Goal: Contribute content: Add original content to the website for others to see

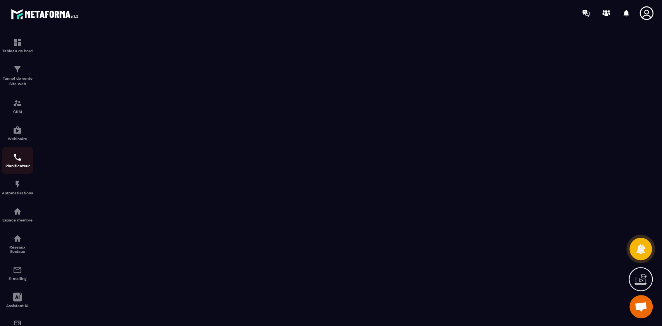
scroll to position [30, 0]
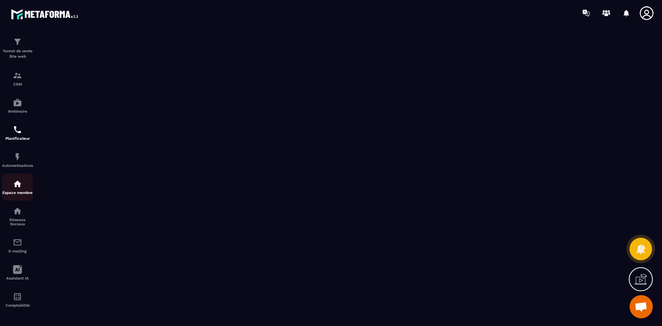
click at [12, 188] on div "Espace membre" at bounding box center [17, 188] width 31 height 16
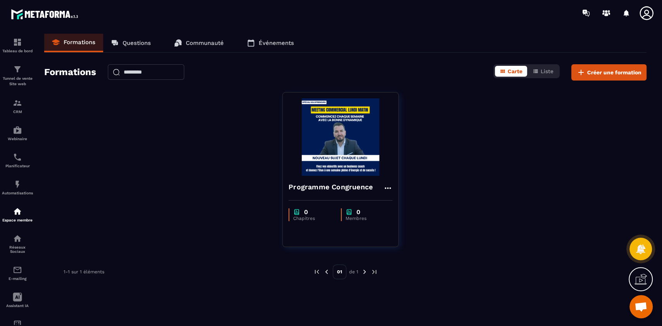
click at [640, 275] on icon at bounding box center [643, 278] width 8 height 9
click at [649, 14] on icon at bounding box center [647, 13] width 16 height 16
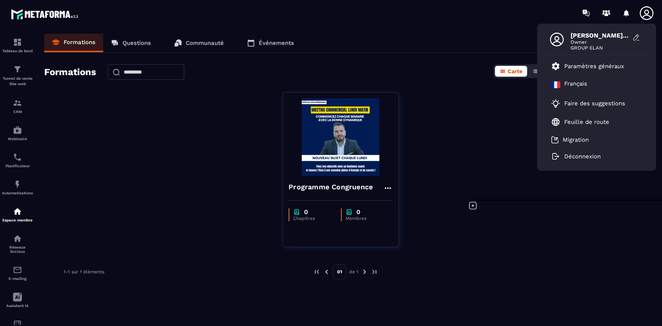
click at [645, 14] on icon at bounding box center [646, 13] width 14 height 14
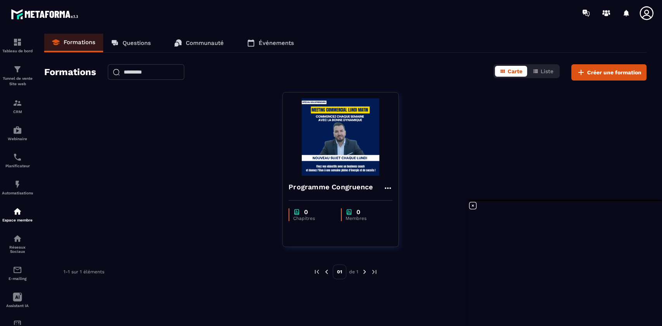
click at [645, 14] on icon at bounding box center [646, 13] width 14 height 14
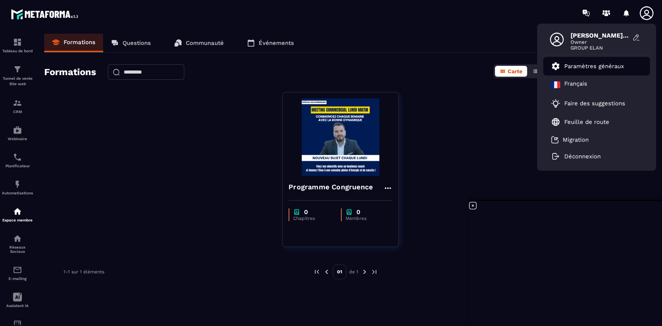
click at [600, 67] on p "Paramètres généraux" at bounding box center [594, 66] width 60 height 7
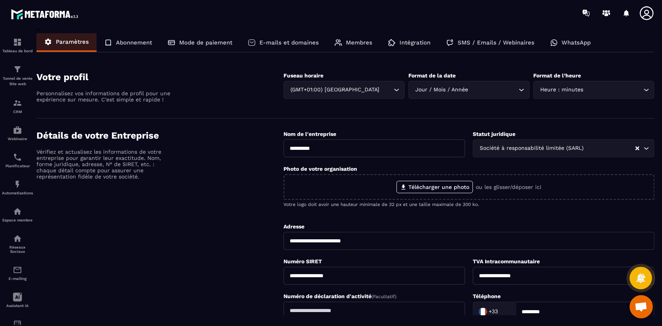
click at [349, 43] on p "Membres" at bounding box center [359, 42] width 26 height 7
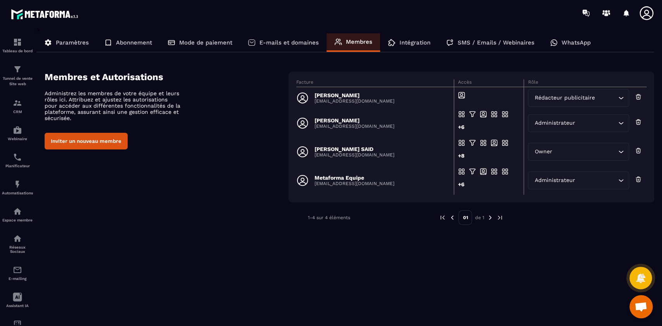
click at [347, 100] on p "[EMAIL_ADDRESS][DOMAIN_NAME]" at bounding box center [354, 100] width 80 height 5
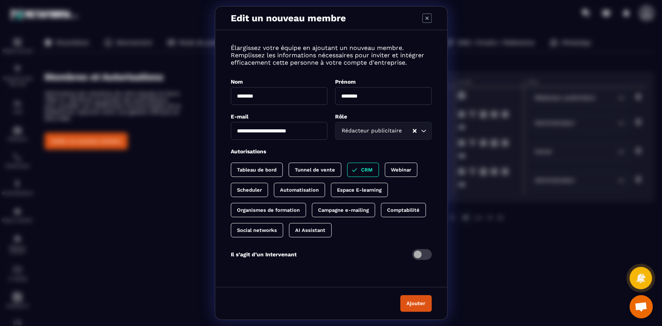
click at [413, 306] on button "Ajouter" at bounding box center [415, 303] width 31 height 17
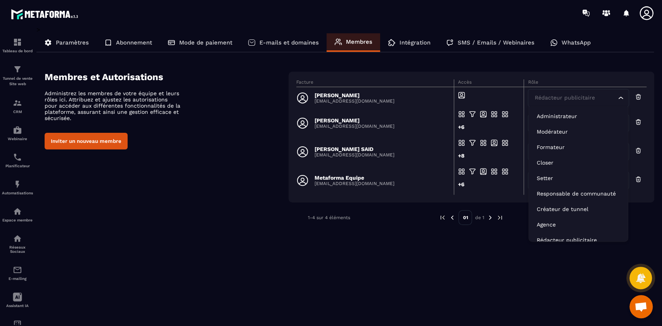
click at [623, 100] on icon "Search for option" at bounding box center [621, 98] width 8 height 8
click at [589, 116] on p "Administrateur" at bounding box center [578, 116] width 83 height 8
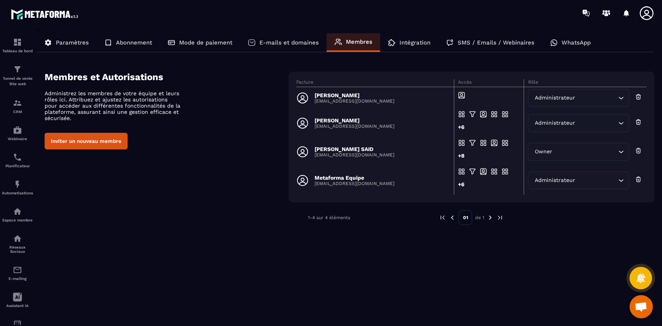
click at [103, 142] on button "Inviter un nouveau membre" at bounding box center [86, 141] width 83 height 17
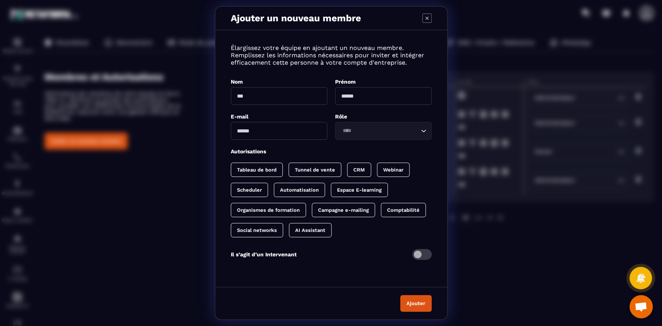
click at [425, 20] on icon "Modal window" at bounding box center [426, 18] width 9 height 9
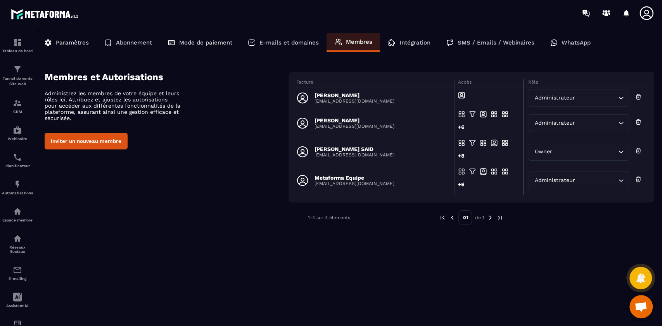
click at [91, 137] on button "Inviter un nouveau membre" at bounding box center [86, 141] width 83 height 17
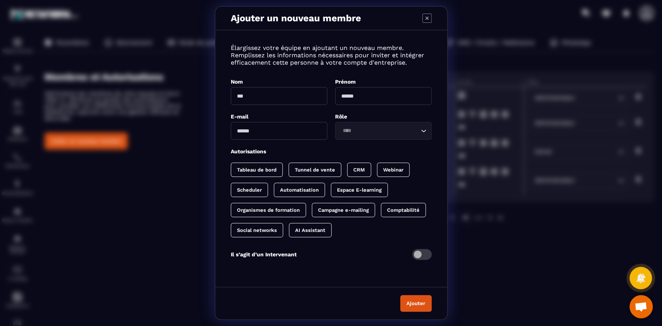
click at [260, 91] on input "Modal window" at bounding box center [279, 96] width 97 height 18
type input "****"
type input "*****"
click at [269, 144] on div "**********" at bounding box center [331, 157] width 232 height 238
click at [266, 136] on input "**********" at bounding box center [279, 131] width 97 height 18
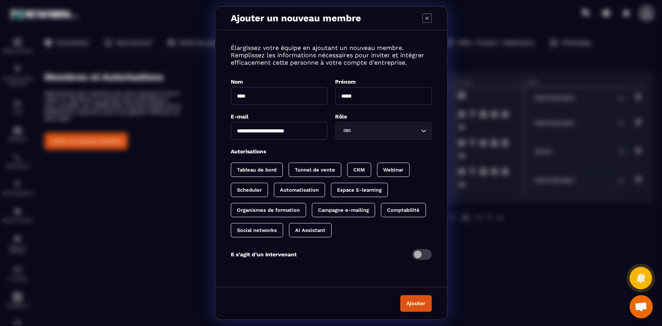
paste input "*"
type input "**********"
click at [273, 95] on input "****" at bounding box center [279, 96] width 97 height 18
click at [385, 90] on input "*****" at bounding box center [383, 96] width 97 height 18
type input "*"
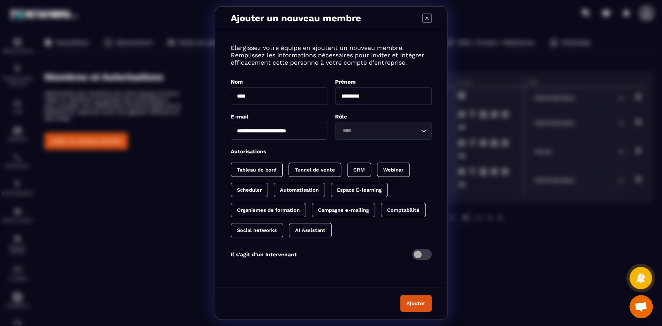
type input "********"
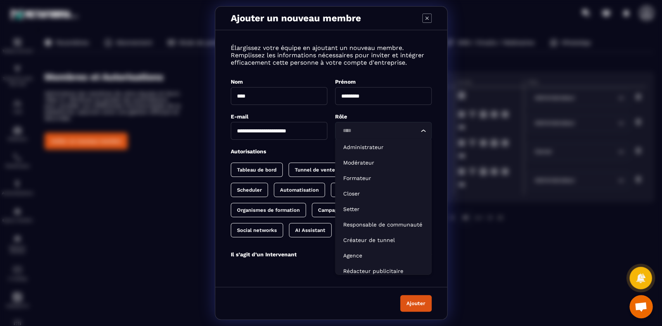
click at [374, 131] on input "Search for option" at bounding box center [379, 131] width 79 height 9
click at [373, 147] on p "Administrateur" at bounding box center [383, 147] width 80 height 8
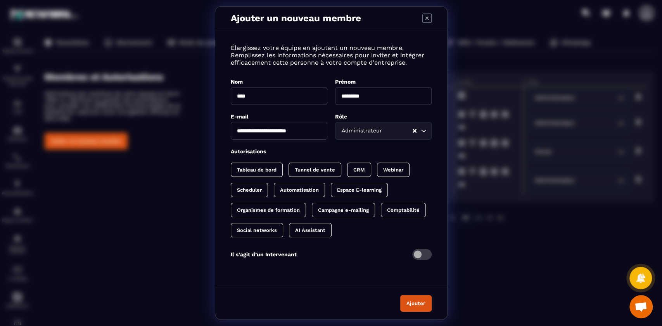
click at [426, 20] on icon "Modal window" at bounding box center [426, 18] width 9 height 9
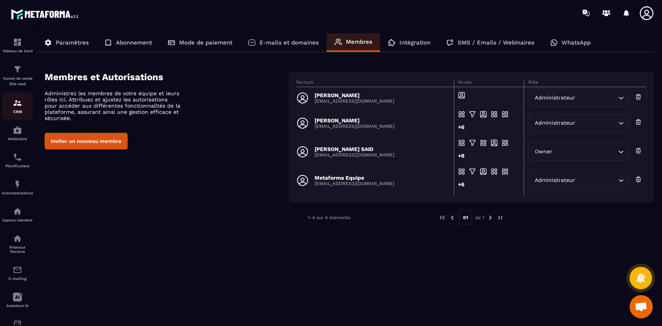
click at [16, 112] on p "CRM" at bounding box center [17, 112] width 31 height 4
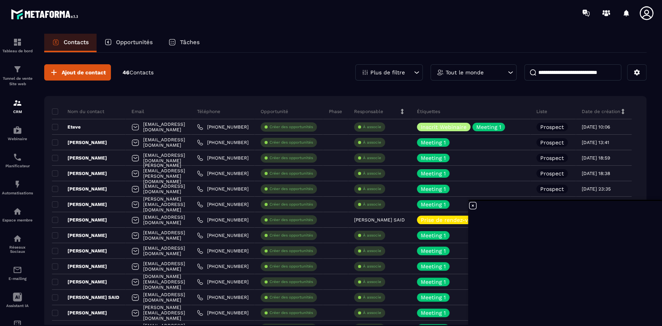
click at [471, 205] on icon at bounding box center [472, 205] width 9 height 9
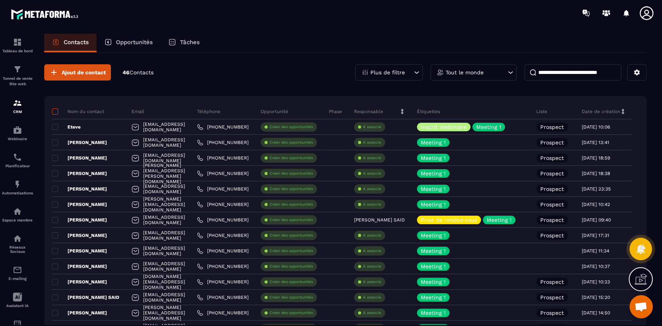
click at [54, 112] on span at bounding box center [55, 112] width 6 height 6
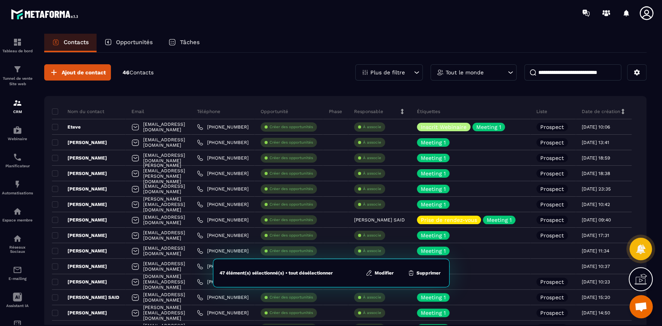
click at [386, 273] on button "Modifier" at bounding box center [379, 273] width 33 height 8
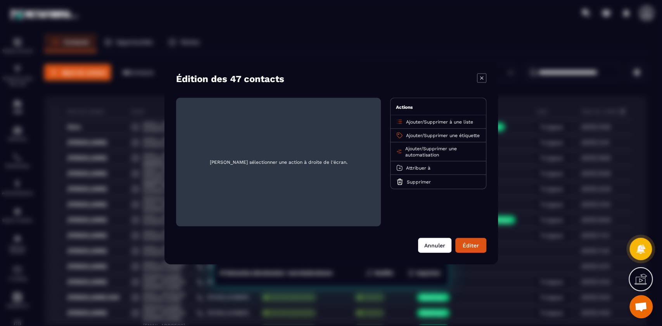
click at [428, 249] on button "Annuler" at bounding box center [434, 245] width 33 height 15
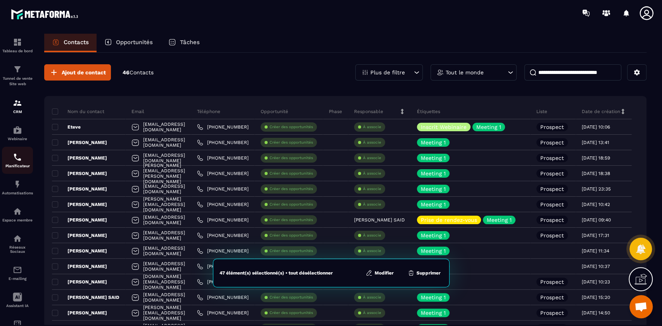
scroll to position [30, 0]
click at [383, 278] on div "47 élément(s) sélectionné(s) • tout désélectionner Modifier Supprimer" at bounding box center [331, 273] width 236 height 29
click at [384, 272] on button "Modifier" at bounding box center [379, 273] width 33 height 8
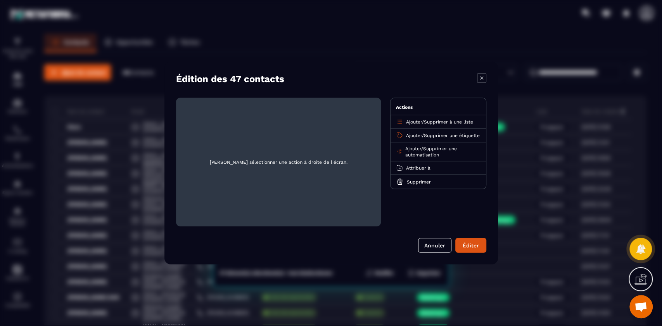
click at [440, 135] on span "Supprimer une étiquette" at bounding box center [452, 135] width 56 height 5
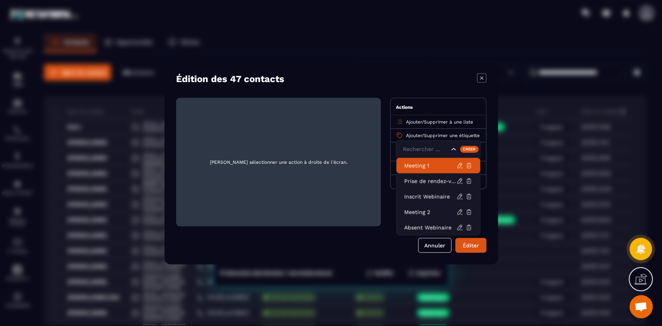
click at [432, 166] on p "Meeting 1" at bounding box center [430, 166] width 52 height 8
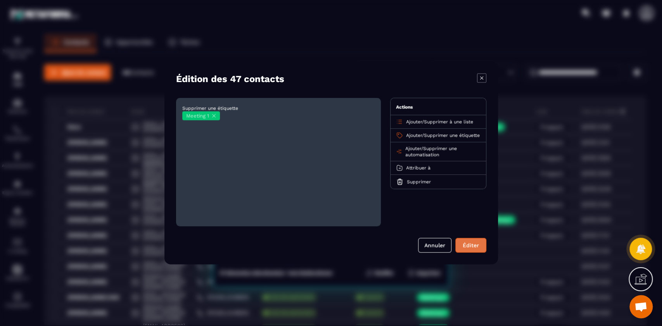
click at [468, 248] on button "Éditer" at bounding box center [470, 245] width 31 height 15
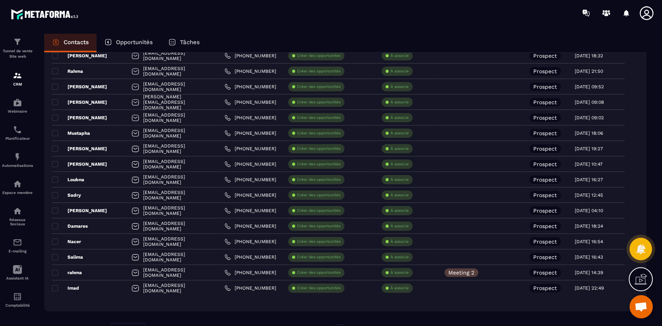
scroll to position [564, 0]
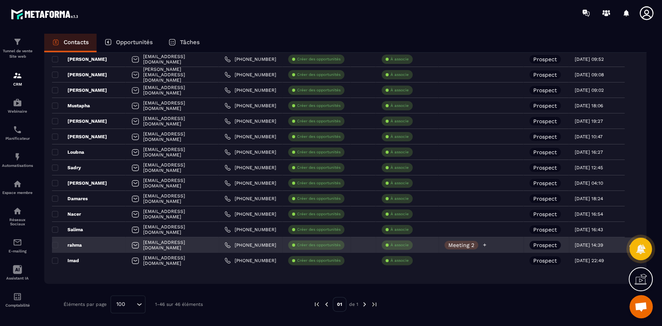
click at [449, 243] on p "Meeting 2" at bounding box center [461, 245] width 26 height 5
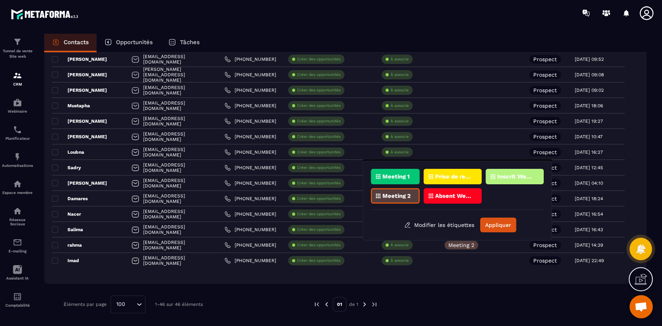
click at [395, 200] on div "Meeting 2" at bounding box center [395, 196] width 49 height 16
click at [502, 225] on button "Appliquer" at bounding box center [498, 225] width 36 height 15
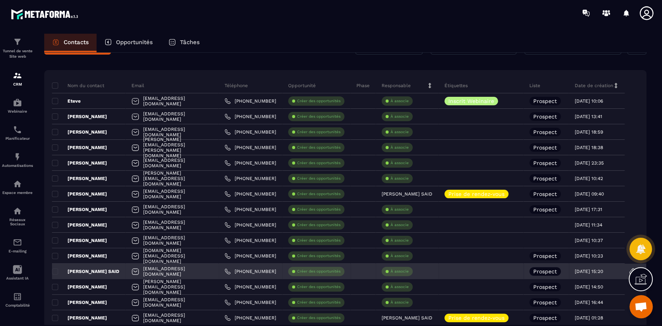
scroll to position [0, 0]
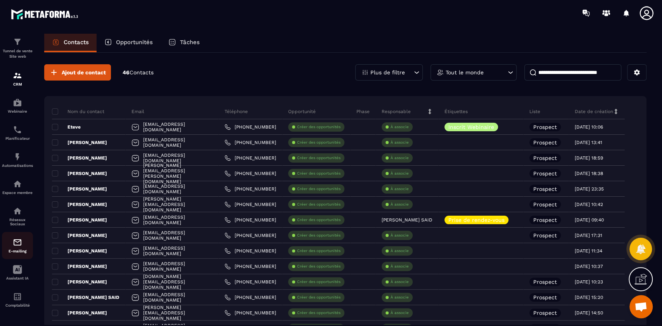
click at [16, 252] on p "E-mailing" at bounding box center [17, 251] width 31 height 4
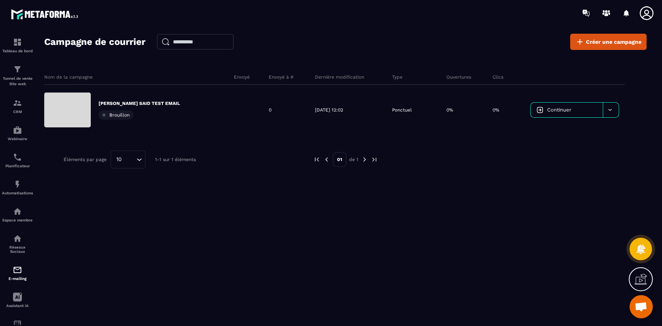
scroll to position [30, 0]
click at [12, 188] on div "Espace membre" at bounding box center [17, 188] width 31 height 16
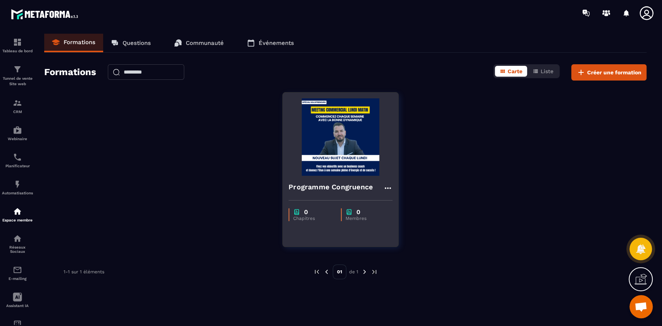
click at [335, 163] on img at bounding box center [340, 137] width 104 height 78
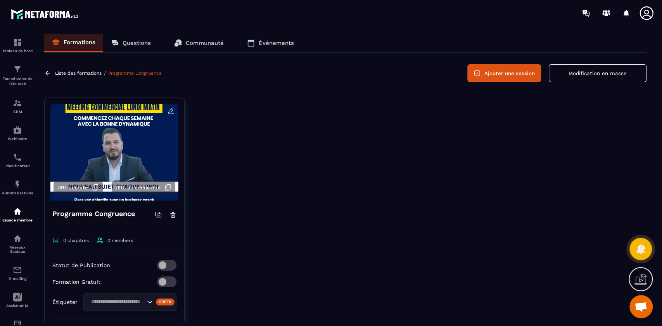
scroll to position [20, 0]
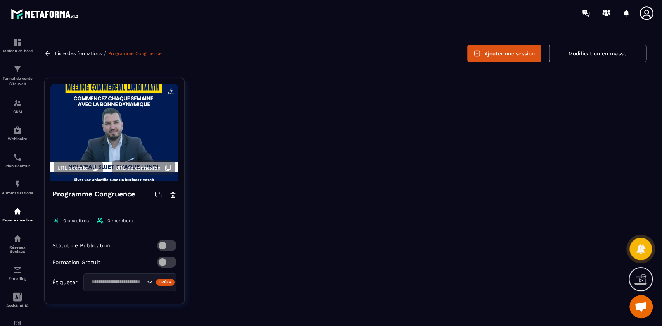
click at [160, 262] on span at bounding box center [166, 262] width 19 height 11
click at [146, 284] on icon "Search for option" at bounding box center [150, 283] width 8 height 8
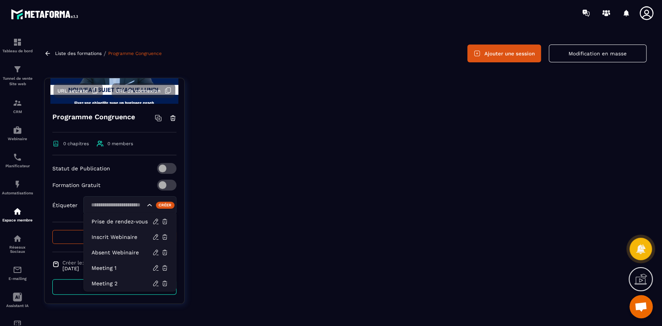
scroll to position [80, 0]
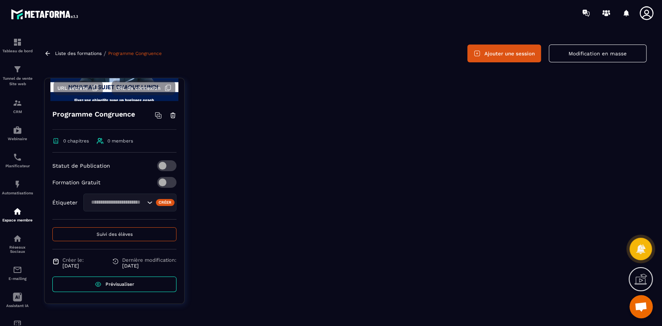
click at [158, 201] on div "Créer" at bounding box center [165, 202] width 19 height 7
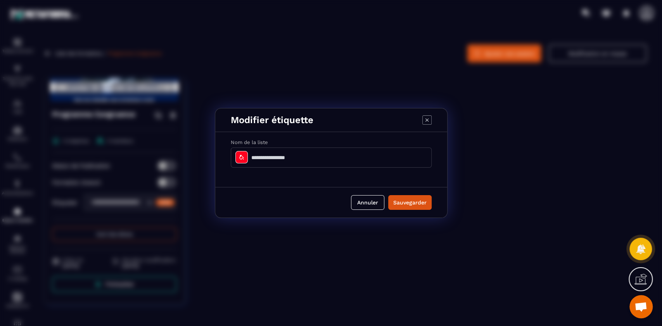
click at [311, 160] on input "Modal window" at bounding box center [331, 158] width 201 height 20
type input "******"
click at [243, 159] on icon "Modal window" at bounding box center [241, 157] width 6 height 6
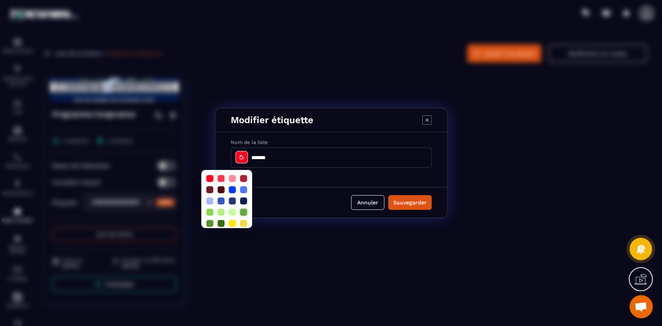
click at [243, 214] on div at bounding box center [243, 212] width 7 height 7
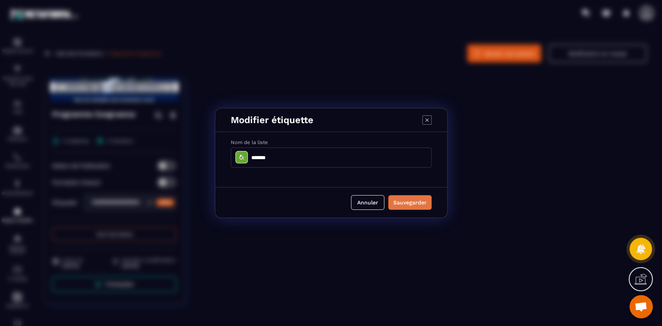
click at [412, 203] on button "Sauvegarder" at bounding box center [409, 202] width 43 height 15
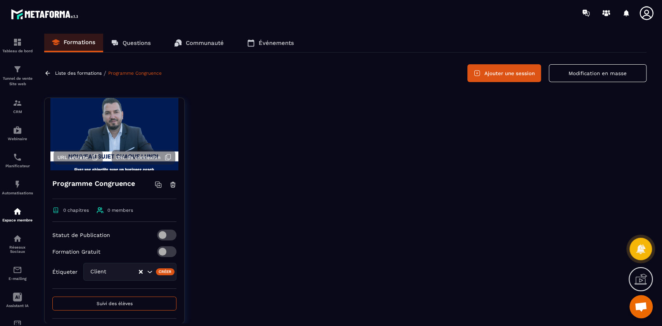
scroll to position [0, 0]
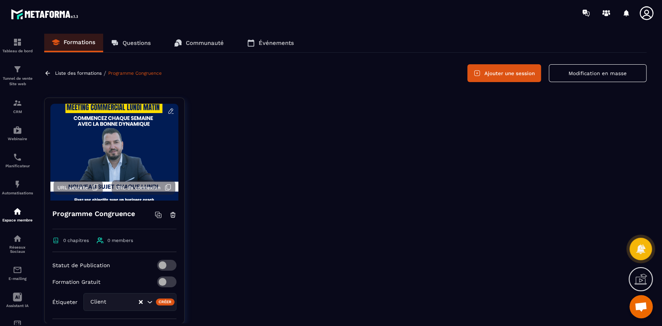
click at [517, 70] on button "Ajouter une session" at bounding box center [504, 73] width 74 height 18
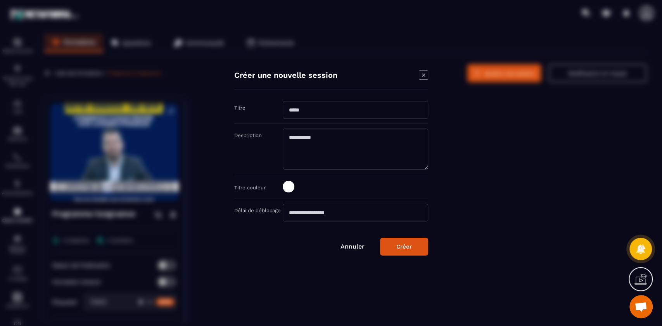
click at [315, 105] on input "Modal window" at bounding box center [355, 110] width 145 height 18
type input "**********"
click at [342, 143] on textarea "Modal window" at bounding box center [355, 149] width 145 height 41
type textarea "**********"
click at [290, 190] on span "Modal window" at bounding box center [289, 187] width 12 height 12
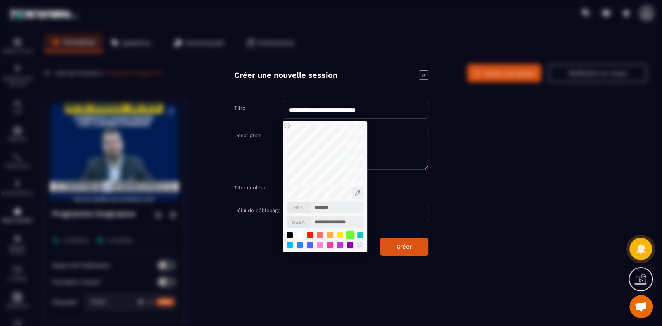
click at [350, 233] on div "Modal window" at bounding box center [349, 235] width 9 height 9
type input "*******"
type input "**********"
click at [500, 205] on div "Modal window" at bounding box center [331, 163] width 662 height 326
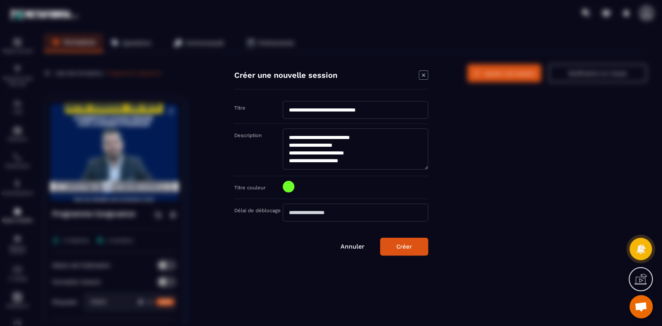
click at [357, 214] on input "Modal window" at bounding box center [355, 213] width 145 height 18
click at [404, 250] on div "Créer" at bounding box center [404, 246] width 16 height 7
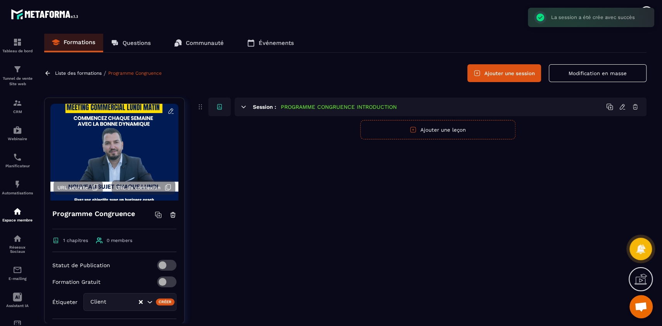
click at [429, 129] on button "Ajouter une leçon" at bounding box center [437, 129] width 155 height 19
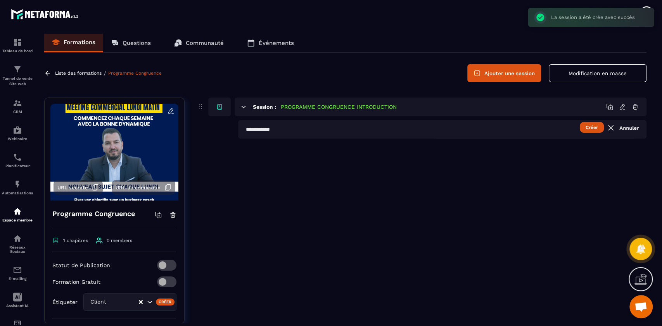
click at [298, 131] on input "text" at bounding box center [442, 129] width 408 height 19
click at [293, 131] on input "text" at bounding box center [442, 129] width 408 height 19
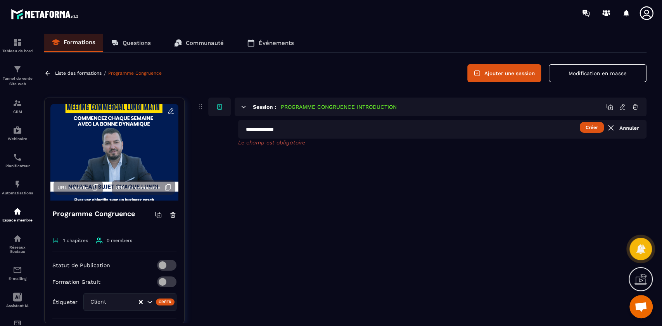
type input "**********"
click at [593, 128] on button "Créer" at bounding box center [592, 127] width 24 height 11
click at [623, 129] on icon at bounding box center [622, 129] width 7 height 7
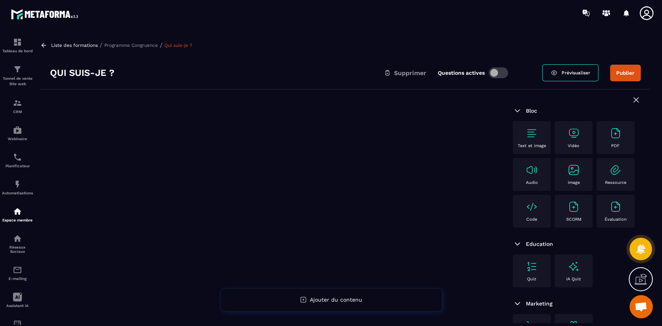
click at [531, 135] on img at bounding box center [531, 133] width 12 height 12
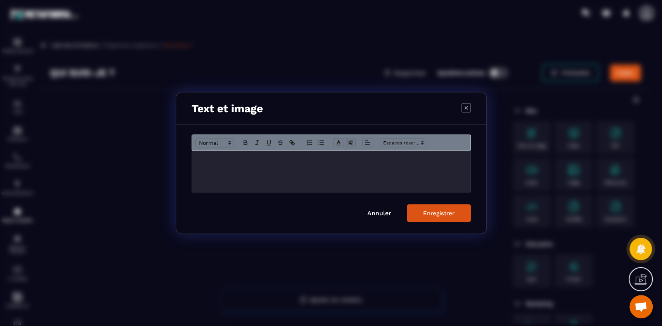
click at [268, 165] on div "Modal window" at bounding box center [331, 171] width 278 height 41
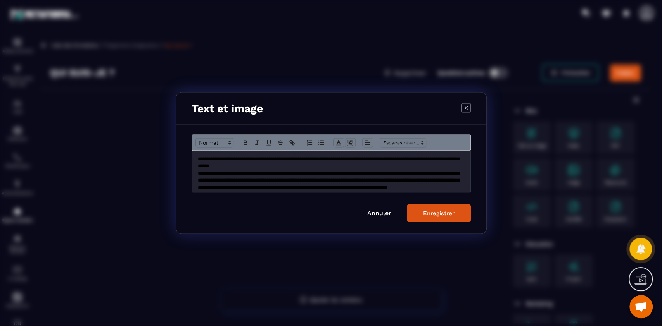
click at [444, 215] on div "Enregistrer" at bounding box center [438, 213] width 31 height 7
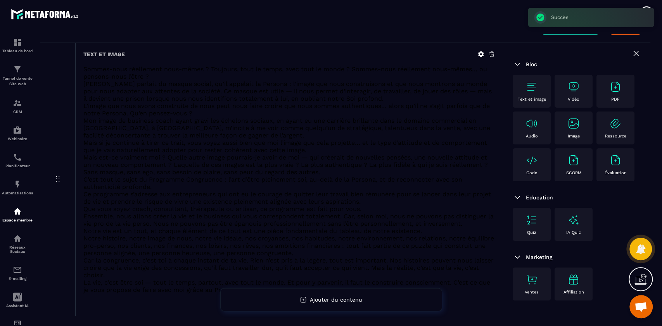
scroll to position [47, 0]
click at [301, 181] on p "C’est tout le sujet du Programme Congruence : l’art d’être pleinement soi, au-d…" at bounding box center [289, 182] width 412 height 15
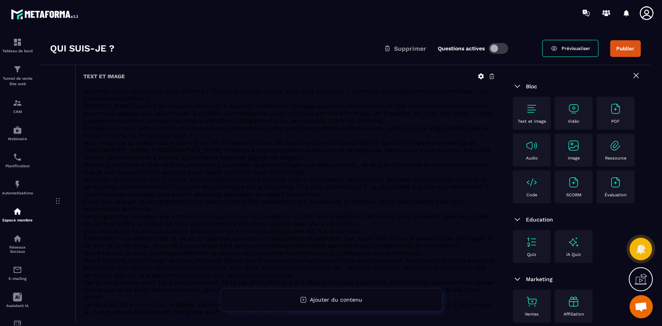
scroll to position [53, 0]
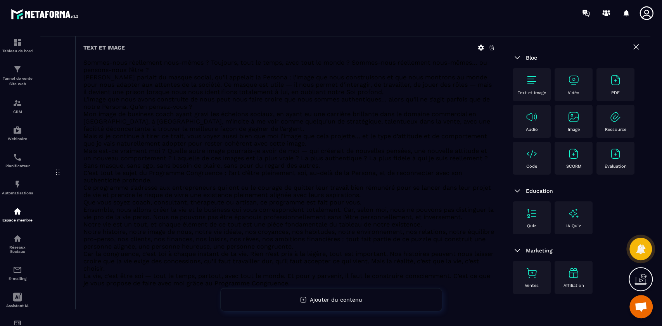
click at [304, 171] on span "C’est tout le sujet du Programme Congruence : l’art d’être pleinement soi, au-d…" at bounding box center [272, 176] width 379 height 15
click at [274, 176] on p "C’est tout le sujet du Programme Congruence : l’art d’être pleinement soi, au-d…" at bounding box center [289, 176] width 412 height 15
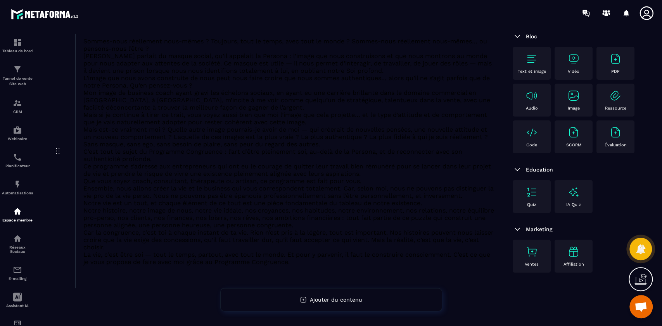
scroll to position [0, 0]
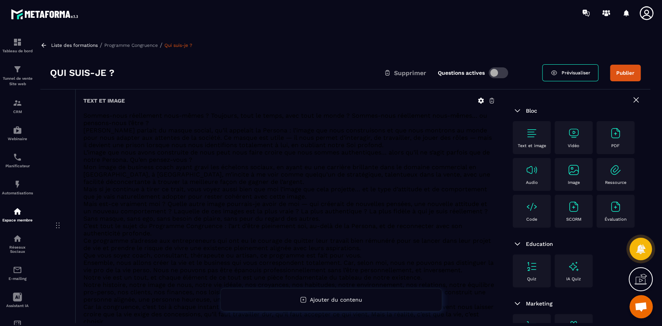
click at [629, 69] on button "Publier" at bounding box center [625, 73] width 31 height 17
click at [480, 100] on icon at bounding box center [480, 100] width 7 height 7
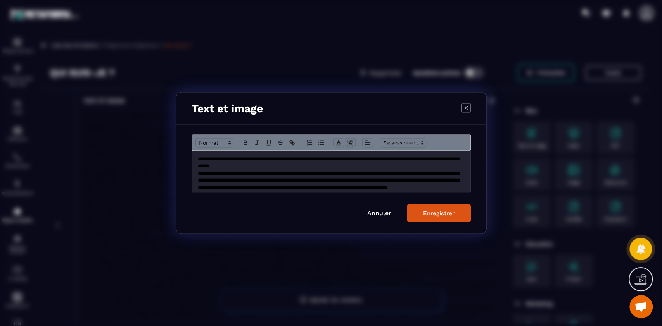
click at [313, 171] on span "**********" at bounding box center [329, 180] width 262 height 19
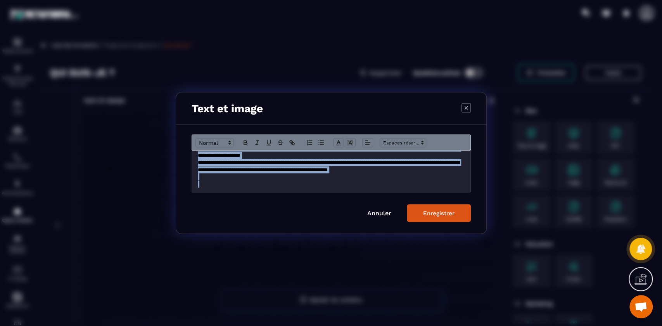
scroll to position [268, 0]
click at [356, 184] on p "Modal window" at bounding box center [331, 184] width 267 height 7
click at [309, 144] on icon "Modal window" at bounding box center [309, 143] width 7 height 7
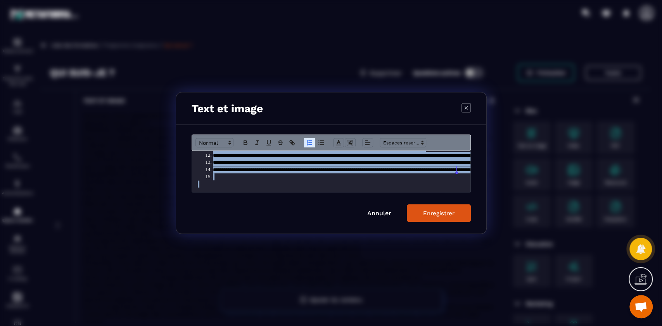
scroll to position [90, 0]
click at [309, 144] on icon "Modal window" at bounding box center [309, 143] width 7 height 7
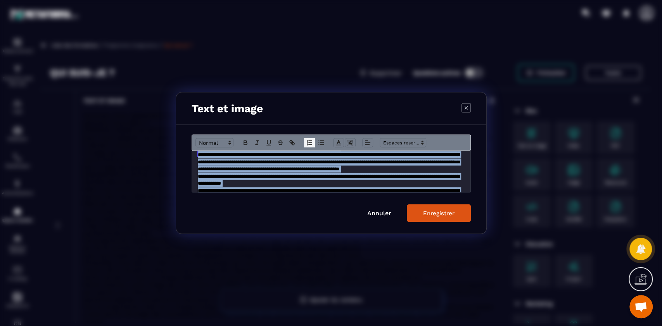
scroll to position [5, 0]
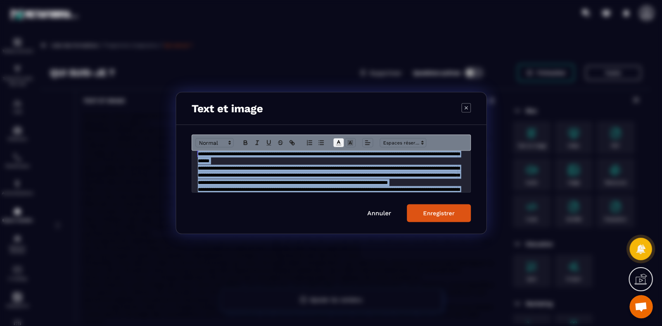
click at [337, 142] on polyline "Modal window" at bounding box center [338, 142] width 3 height 3
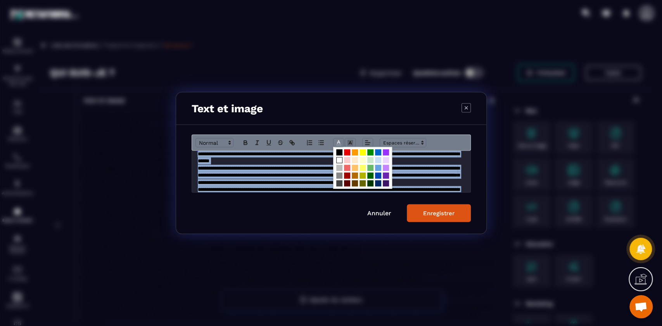
click at [339, 158] on span "Modal window" at bounding box center [339, 160] width 6 height 6
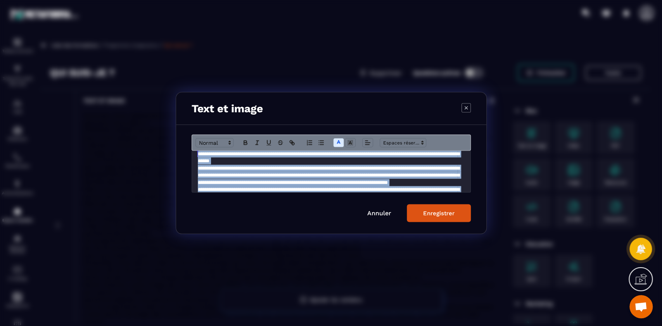
click at [429, 218] on button "Enregistrer" at bounding box center [439, 214] width 64 height 18
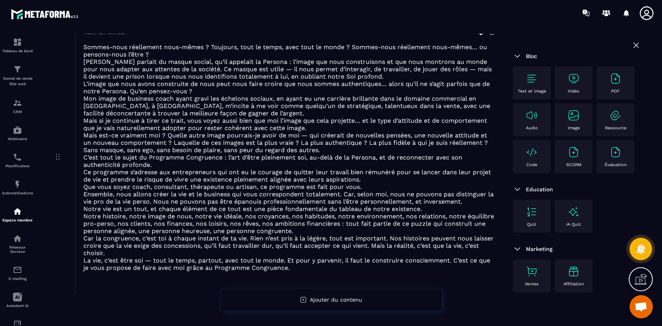
scroll to position [74, 0]
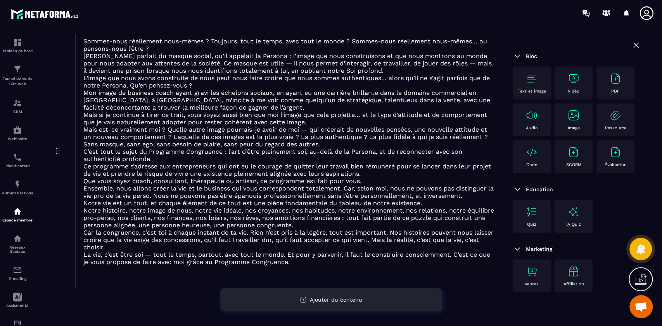
click at [326, 307] on div "Ajouter du contenu" at bounding box center [331, 299] width 222 height 23
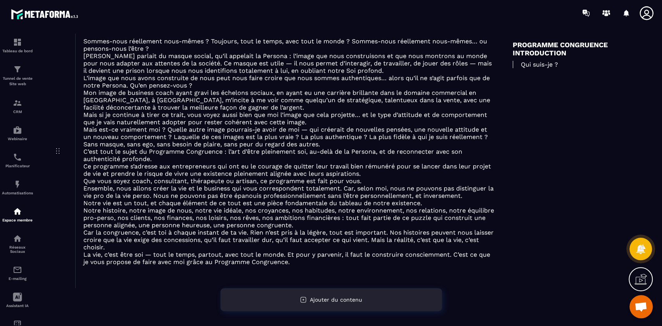
click at [338, 295] on div "Ajouter du contenu" at bounding box center [331, 299] width 222 height 23
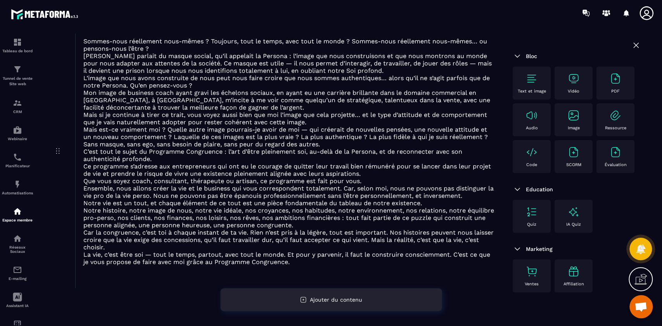
click at [338, 295] on div "Ajouter du contenu" at bounding box center [331, 299] width 222 height 23
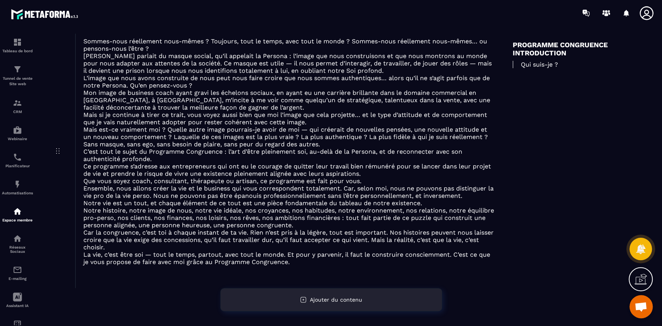
click at [338, 295] on div "Ajouter du contenu" at bounding box center [331, 299] width 222 height 23
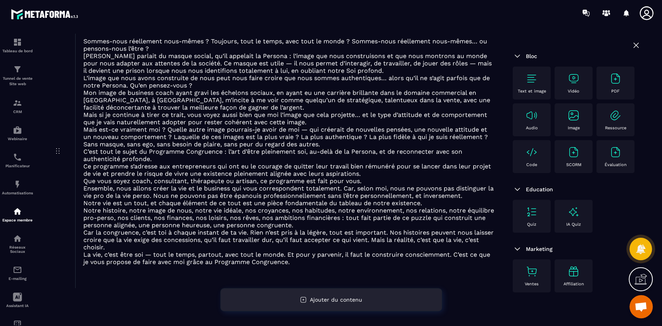
click at [338, 295] on div "Ajouter du contenu" at bounding box center [331, 299] width 222 height 23
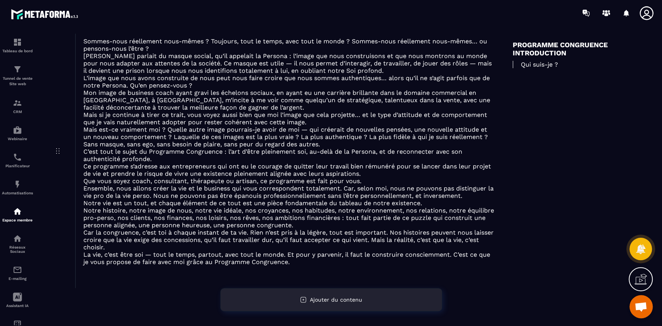
click at [338, 295] on div "Ajouter du contenu" at bounding box center [331, 299] width 222 height 23
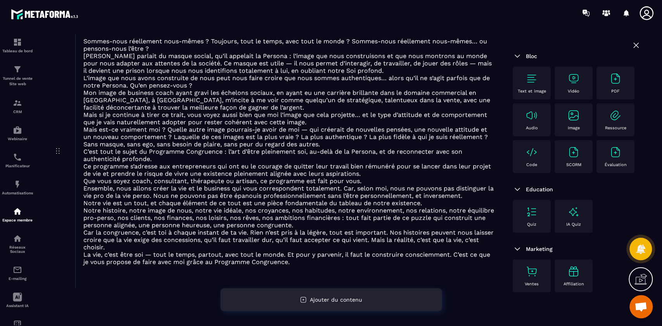
click at [325, 297] on span "Ajouter du contenu" at bounding box center [336, 300] width 52 height 6
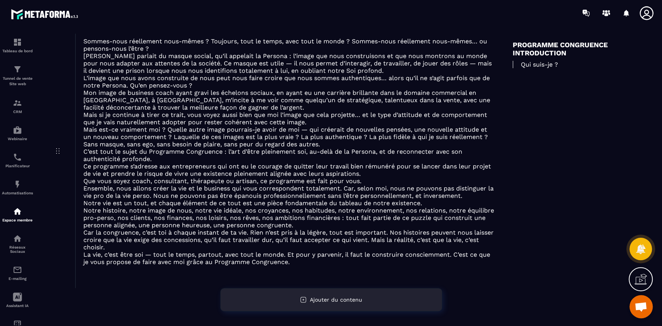
click at [318, 299] on span "Ajouter du contenu" at bounding box center [336, 300] width 52 height 6
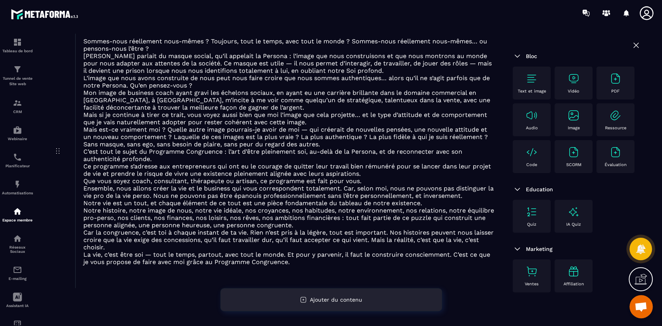
click at [304, 300] on icon at bounding box center [303, 300] width 2 height 2
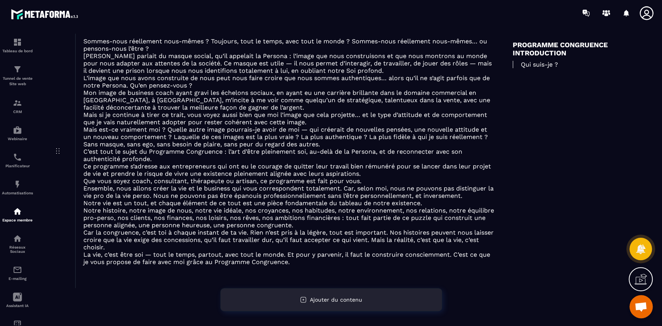
click at [304, 300] on icon at bounding box center [303, 300] width 2 height 2
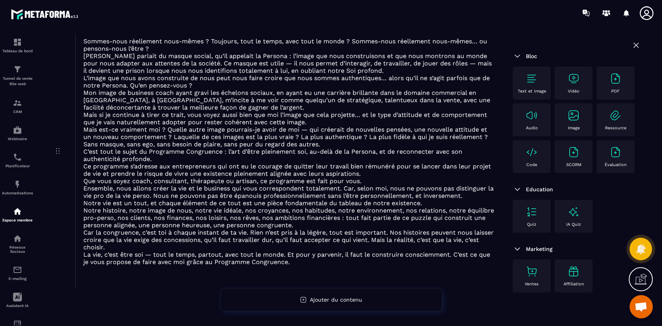
click at [567, 122] on img at bounding box center [573, 115] width 12 height 12
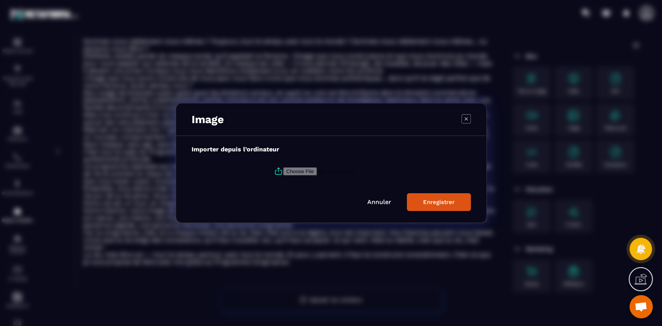
click at [310, 169] on input "Modal window" at bounding box center [335, 171] width 105 height 8
type input "**********"
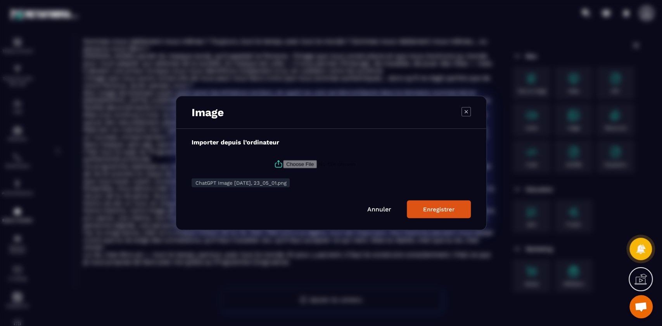
click at [442, 208] on div "Enregistrer" at bounding box center [438, 209] width 31 height 7
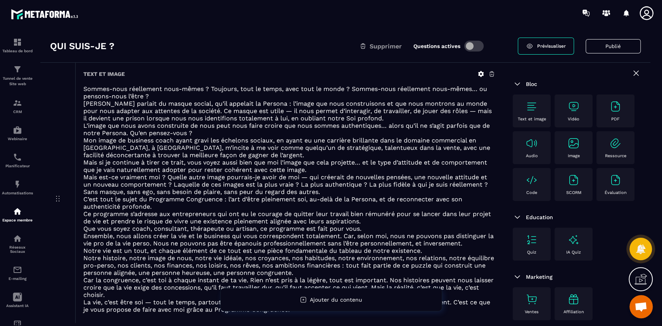
scroll to position [12, 0]
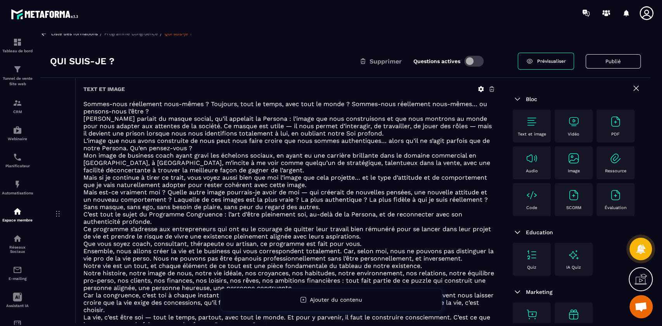
click at [164, 115] on span "[PERSON_NAME] parlait du masque social, qu’il appelait la Persona : l’image que…" at bounding box center [287, 126] width 408 height 22
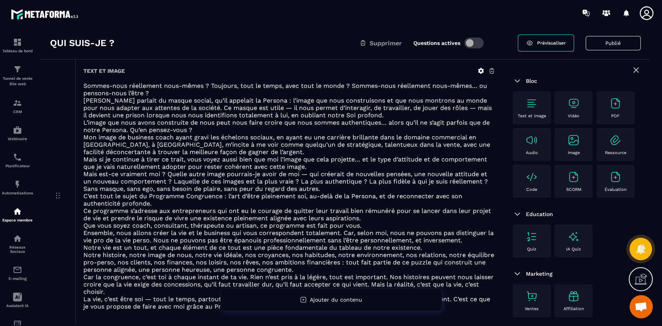
scroll to position [24, 0]
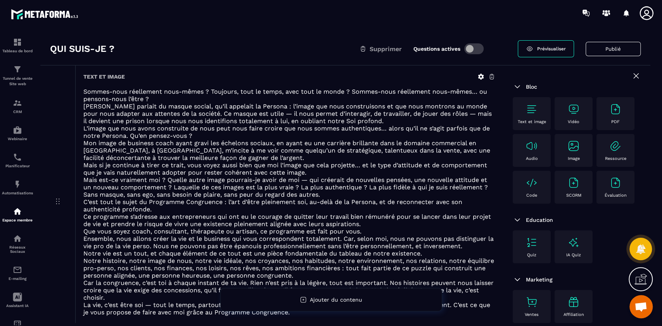
click at [290, 186] on span "Mais est-ce vraiment moi ? Quelle autre image pourrais-je avoir de moi — qui cr…" at bounding box center [285, 187] width 404 height 22
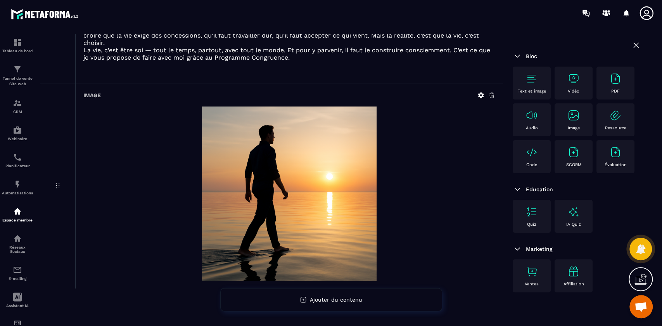
scroll to position [0, 0]
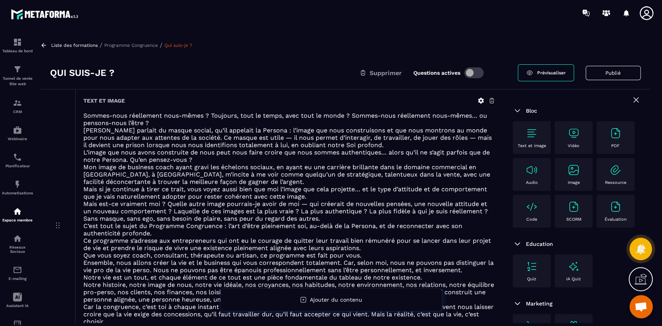
click at [613, 74] on button "Publié" at bounding box center [612, 73] width 55 height 14
click at [623, 73] on button "Publier" at bounding box center [625, 73] width 31 height 17
click at [183, 48] on div "Liste des formations / Programme Congruence / Qui suis-je ?" at bounding box center [345, 44] width 610 height 7
click at [177, 45] on link "Qui suis-je ?" at bounding box center [178, 45] width 28 height 5
click at [143, 45] on p "Programme Congruence" at bounding box center [131, 45] width 54 height 5
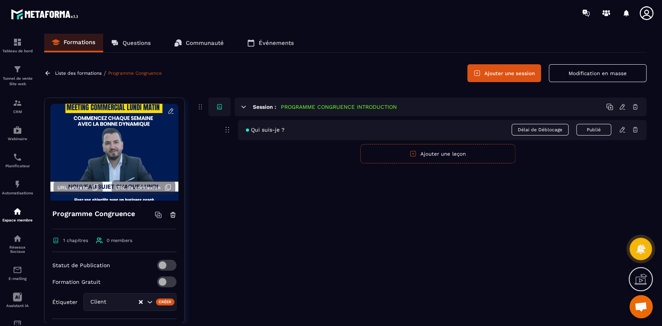
click at [449, 149] on button "Ajouter une leçon" at bounding box center [437, 153] width 155 height 19
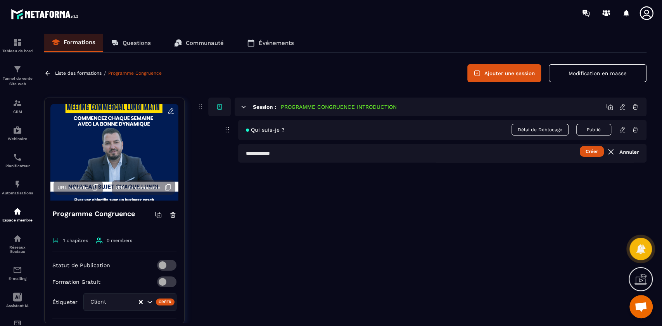
click at [282, 154] on input "text" at bounding box center [442, 153] width 408 height 19
type input "**********"
click at [580, 146] on button "Créer" at bounding box center [592, 151] width 24 height 11
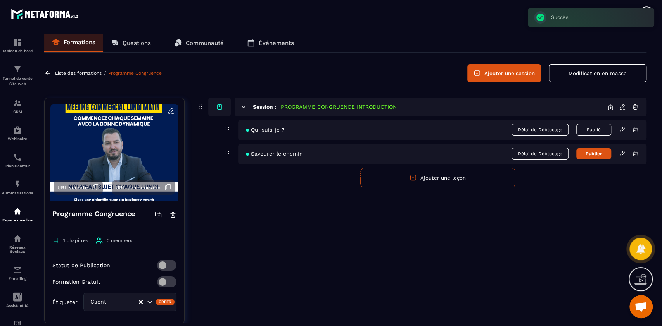
click at [623, 154] on icon at bounding box center [622, 153] width 5 height 5
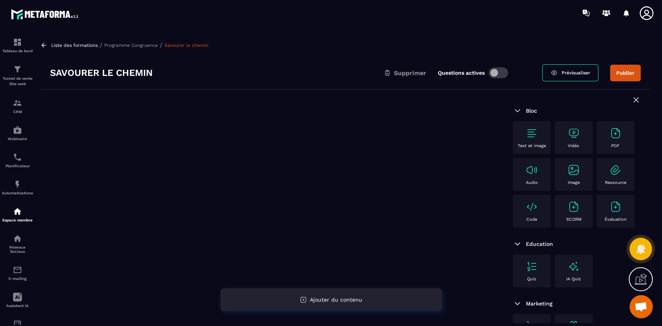
click at [334, 299] on span "Ajouter du contenu" at bounding box center [336, 300] width 52 height 6
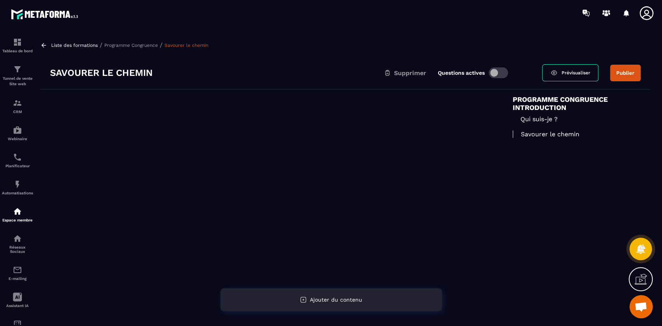
click at [338, 302] on span "Ajouter du contenu" at bounding box center [336, 300] width 52 height 6
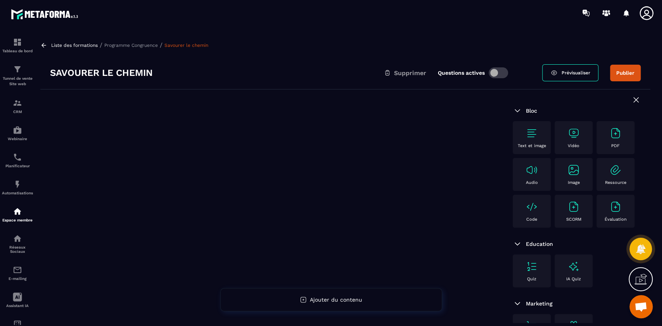
click at [529, 140] on div "Text et image" at bounding box center [531, 137] width 30 height 21
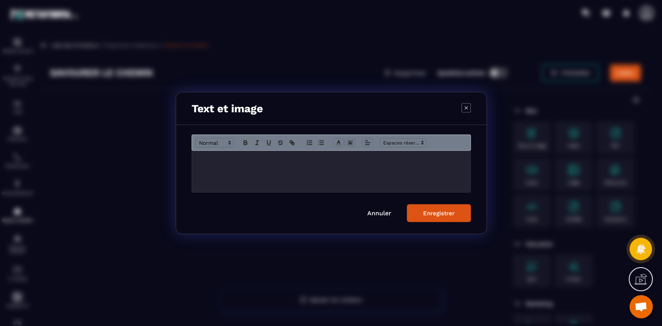
click at [266, 181] on div "Modal window" at bounding box center [331, 171] width 278 height 41
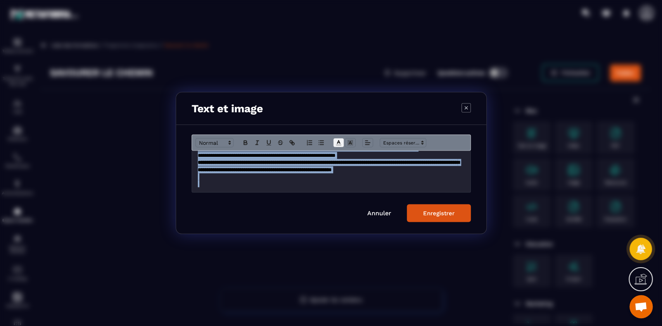
click at [338, 143] on line "Modal window" at bounding box center [338, 143] width 2 height 0
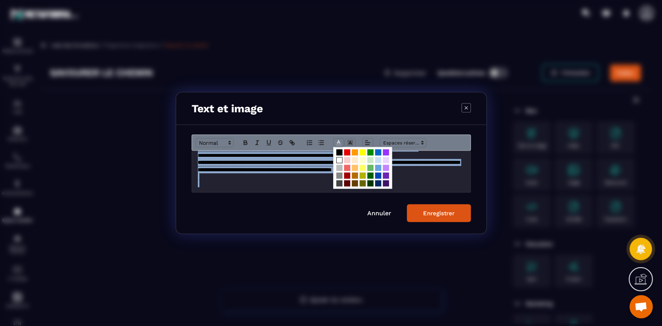
click at [336, 159] on span "Modal window" at bounding box center [339, 160] width 6 height 6
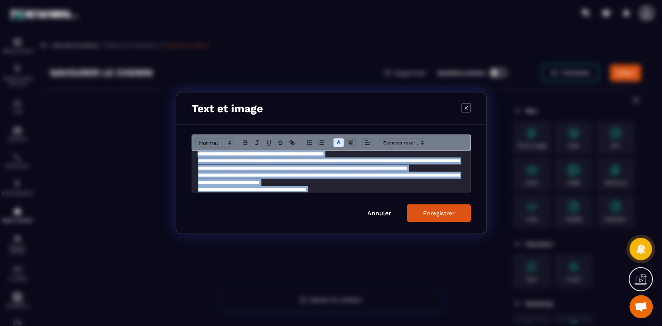
click at [376, 172] on p "**********" at bounding box center [331, 165] width 267 height 14
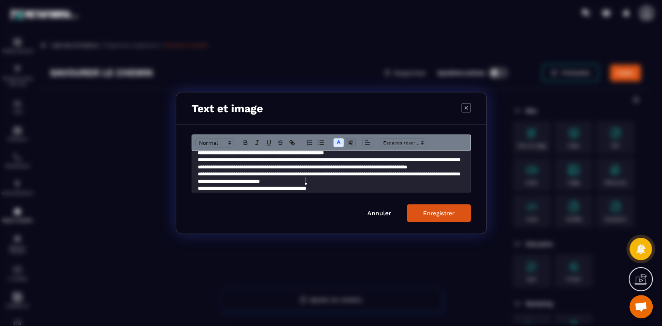
scroll to position [0, 0]
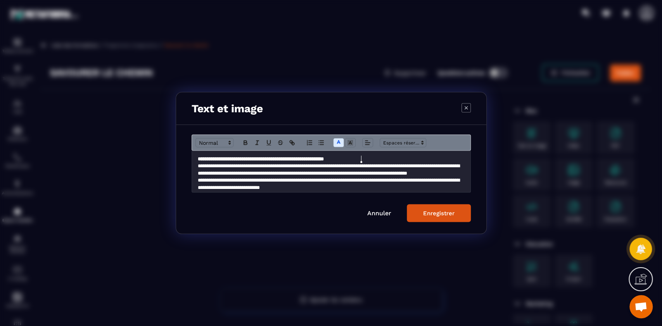
click at [400, 156] on p "**********" at bounding box center [331, 159] width 267 height 7
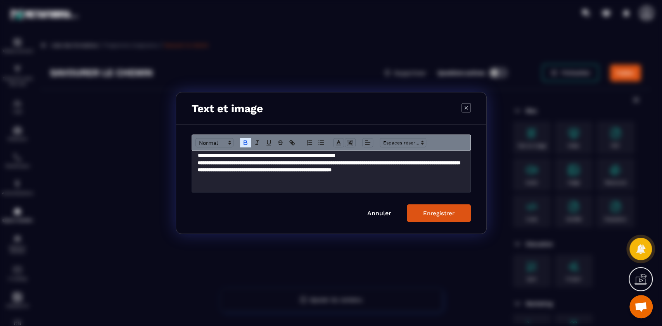
scroll to position [368, 0]
click at [438, 219] on button "Enregistrer" at bounding box center [439, 214] width 64 height 18
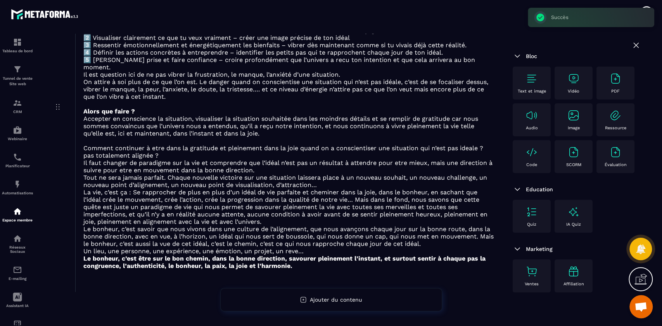
scroll to position [0, 0]
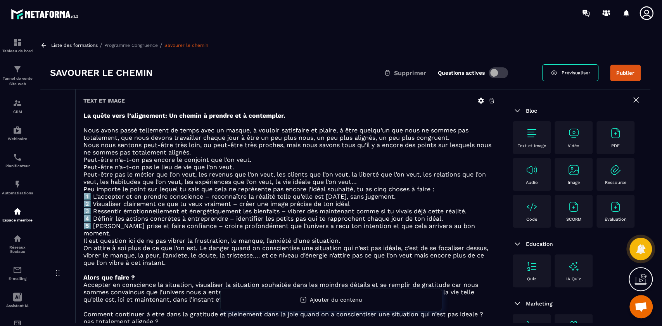
click at [136, 43] on p "Programme Congruence" at bounding box center [131, 45] width 54 height 5
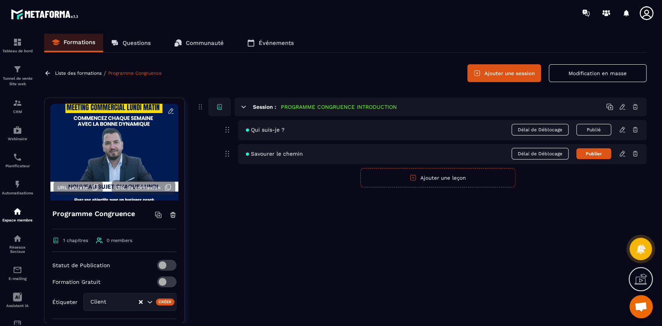
click at [451, 179] on button "Ajouter une leçon" at bounding box center [437, 177] width 155 height 19
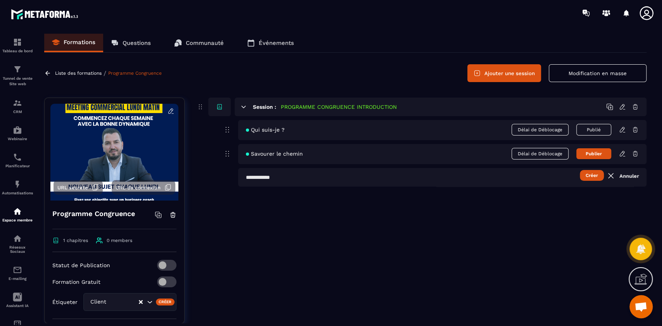
click at [275, 178] on input "text" at bounding box center [442, 177] width 408 height 19
type input "**********"
click at [580, 170] on button "Créer" at bounding box center [592, 175] width 24 height 11
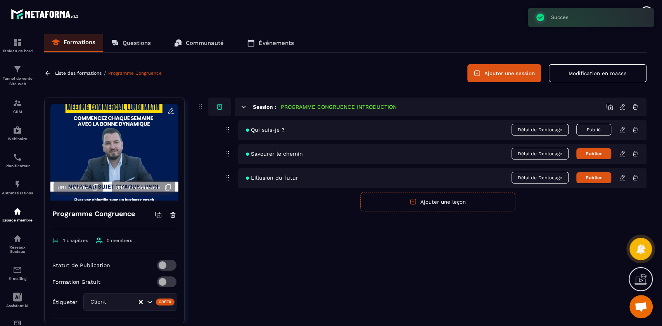
click at [623, 178] on icon at bounding box center [622, 177] width 7 height 7
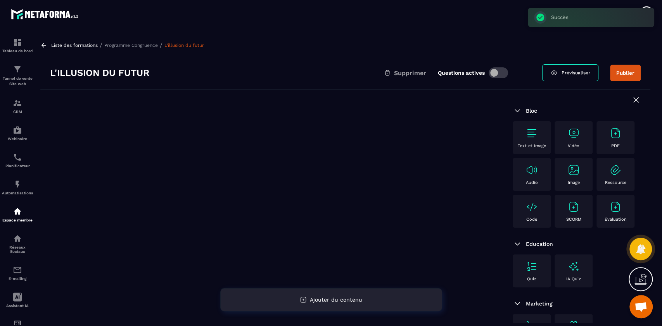
click at [336, 299] on span "Ajouter du contenu" at bounding box center [336, 300] width 52 height 6
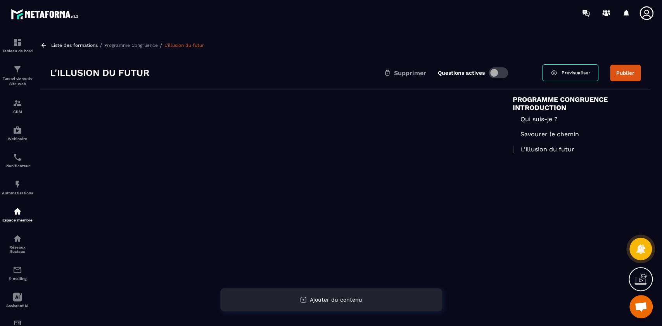
click at [344, 306] on div "Ajouter du contenu" at bounding box center [331, 299] width 222 height 23
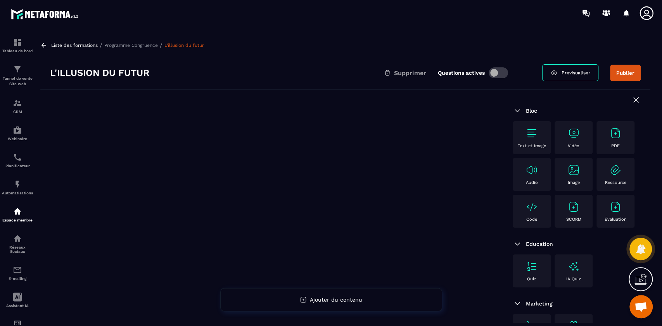
click at [530, 135] on img at bounding box center [531, 133] width 12 height 12
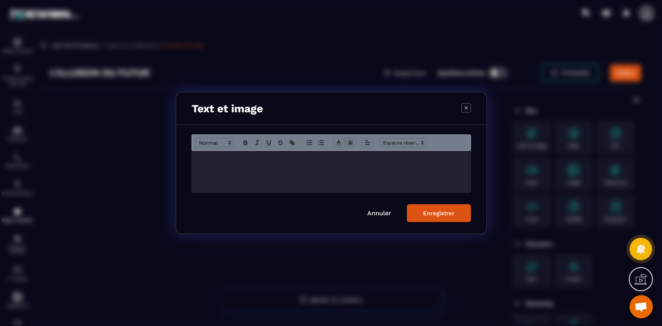
click at [282, 182] on div "Modal window" at bounding box center [331, 171] width 278 height 41
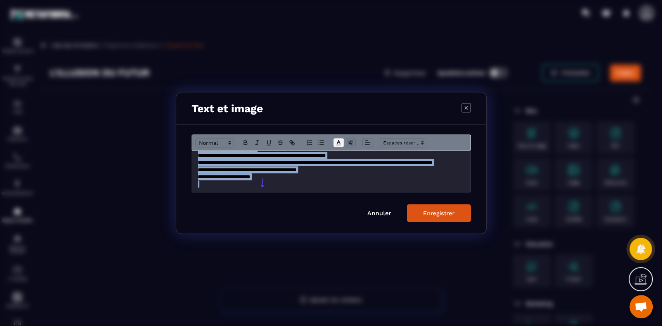
click at [339, 142] on icon "Modal window" at bounding box center [338, 143] width 7 height 7
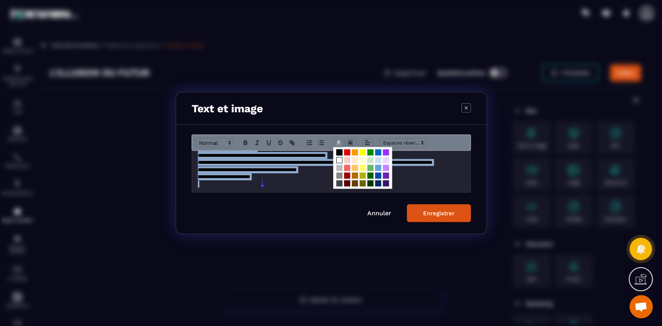
click at [338, 159] on span "Modal window" at bounding box center [339, 160] width 6 height 6
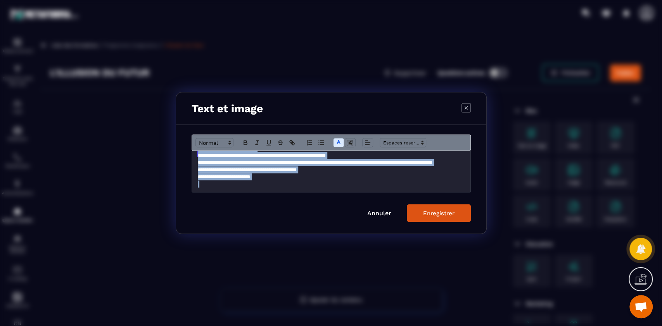
scroll to position [5, 0]
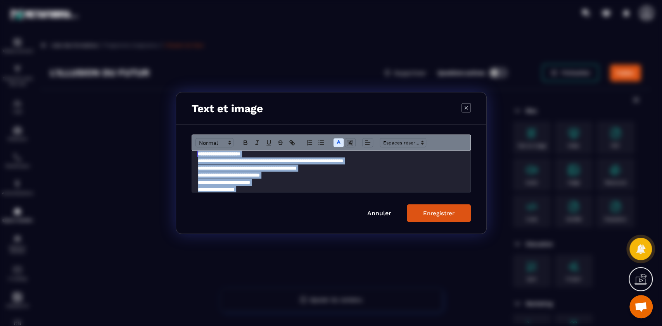
click at [386, 178] on p "**********" at bounding box center [331, 175] width 267 height 7
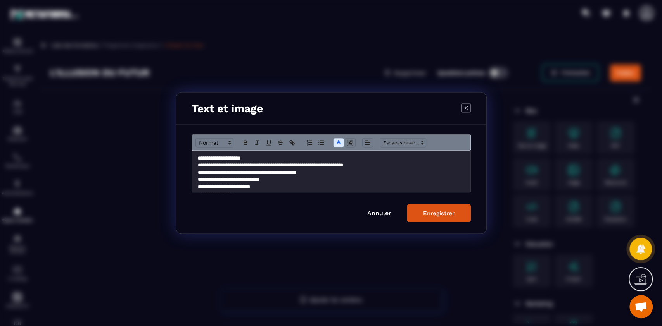
scroll to position [0, 0]
click at [437, 217] on button "Enregistrer" at bounding box center [439, 214] width 64 height 18
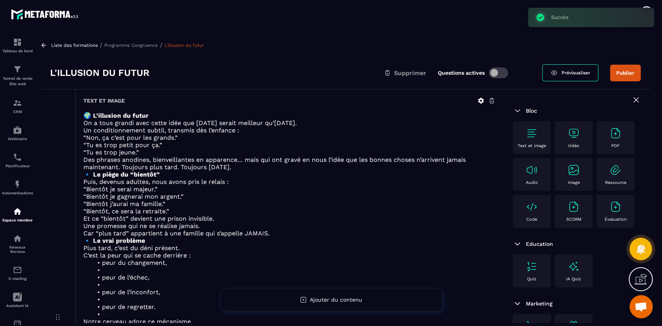
click at [139, 47] on p "Programme Congruence" at bounding box center [131, 45] width 54 height 5
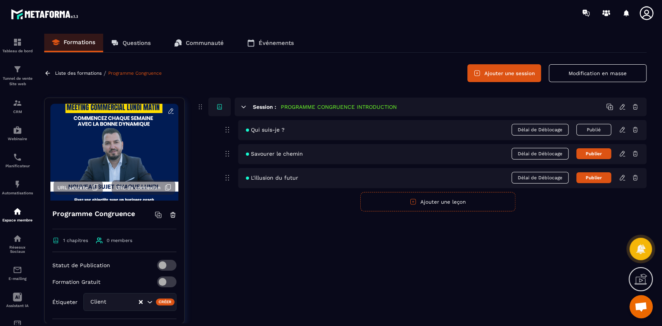
click at [425, 202] on button "Ajouter une leçon" at bounding box center [437, 201] width 155 height 19
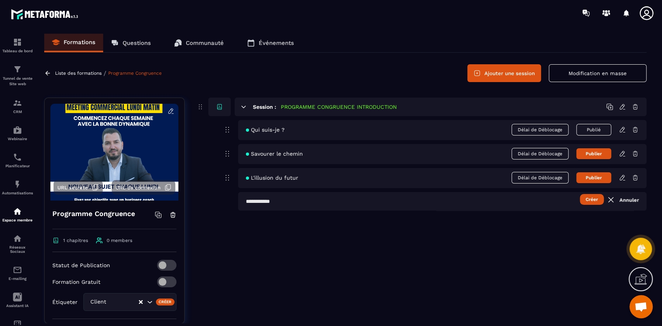
click at [360, 194] on input "text" at bounding box center [442, 201] width 408 height 19
type input "**********"
click at [588, 201] on button "Créer" at bounding box center [592, 199] width 24 height 11
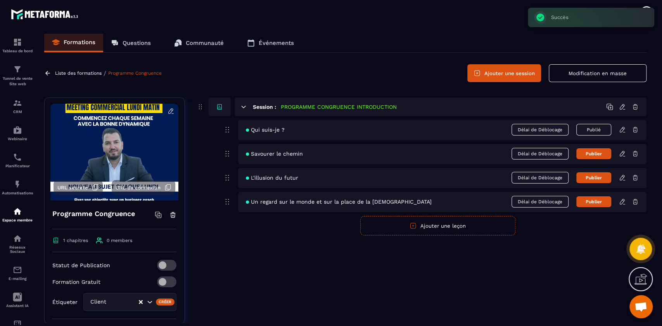
click at [623, 201] on icon at bounding box center [623, 200] width 2 height 1
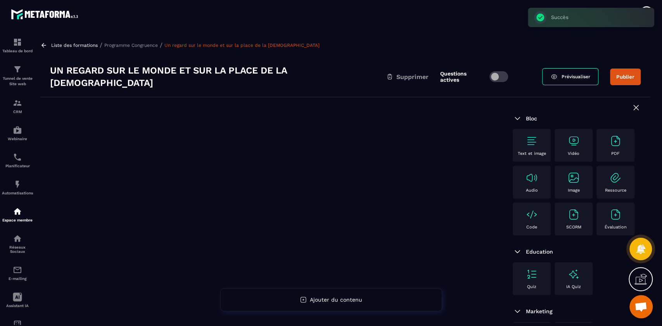
click at [528, 137] on img at bounding box center [531, 141] width 12 height 12
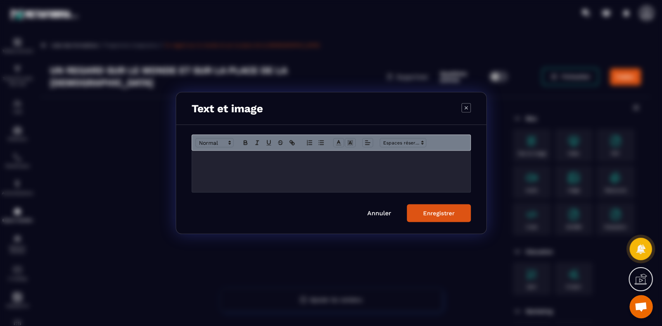
click at [260, 168] on div "Modal window" at bounding box center [331, 171] width 278 height 41
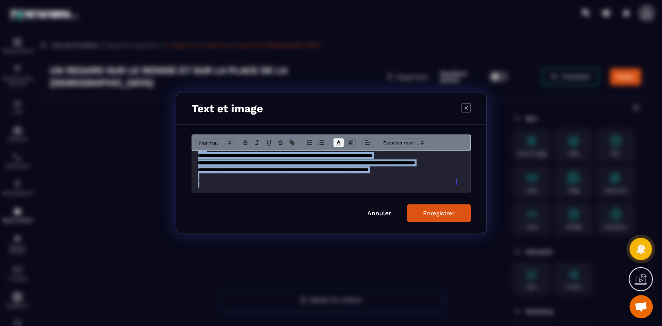
click at [339, 143] on line "Modal window" at bounding box center [338, 143] width 2 height 0
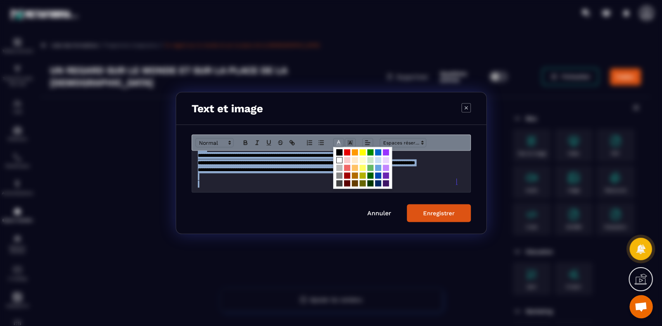
click at [340, 160] on span "Modal window" at bounding box center [339, 160] width 6 height 6
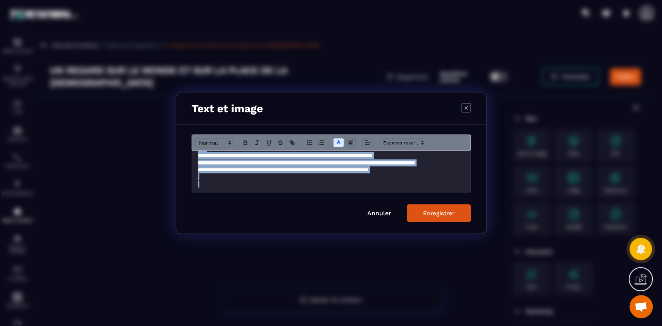
click at [428, 214] on div "Enregistrer" at bounding box center [438, 213] width 31 height 7
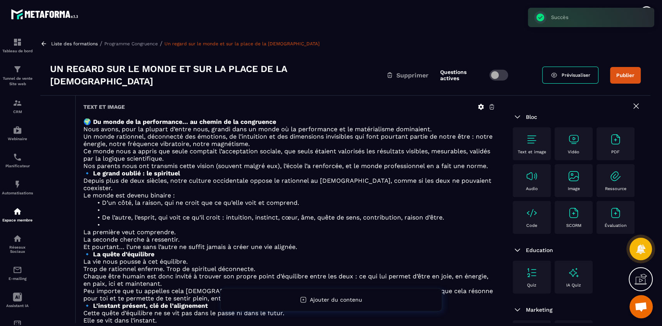
scroll to position [0, 0]
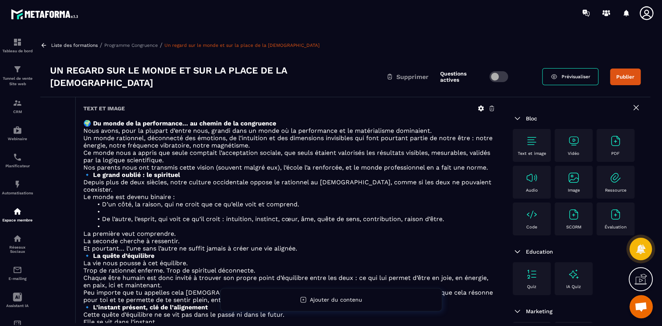
click at [146, 45] on p "Programme Congruence" at bounding box center [131, 45] width 54 height 5
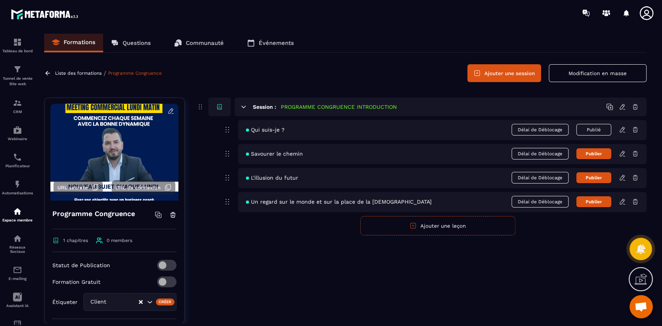
click at [443, 228] on button "Ajouter une leçon" at bounding box center [437, 225] width 155 height 19
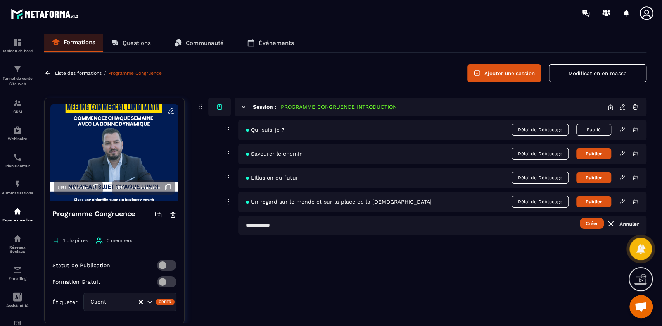
click at [313, 226] on input "text" at bounding box center [442, 225] width 408 height 19
type input "**********"
click at [580, 218] on button "Créer" at bounding box center [592, 223] width 24 height 11
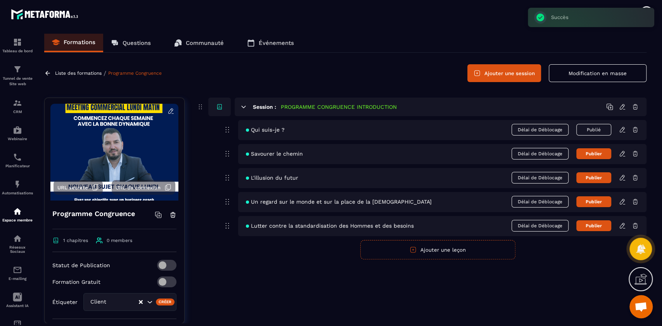
click at [622, 225] on icon at bounding box center [622, 226] width 7 height 7
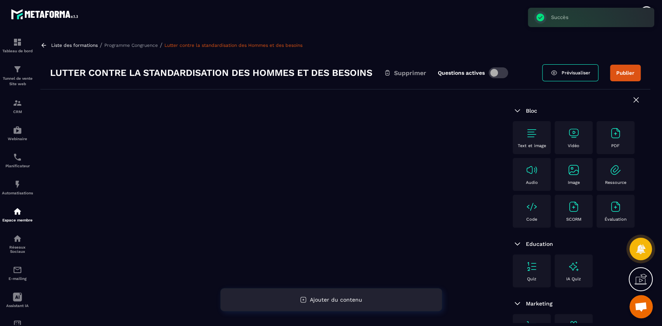
click at [339, 299] on span "Ajouter du contenu" at bounding box center [336, 300] width 52 height 6
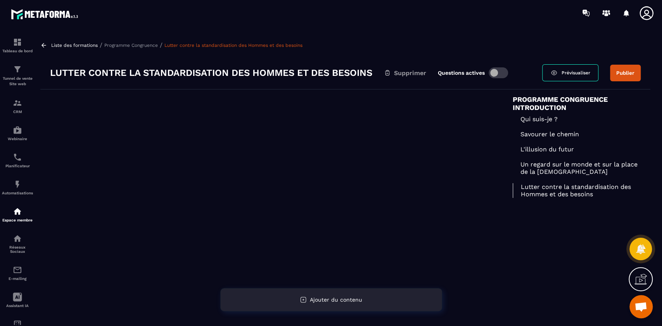
click at [337, 306] on div "Ajouter du contenu" at bounding box center [331, 299] width 222 height 23
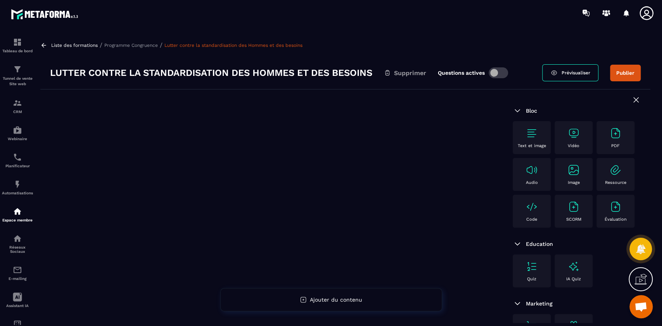
click at [532, 136] on img at bounding box center [531, 133] width 12 height 12
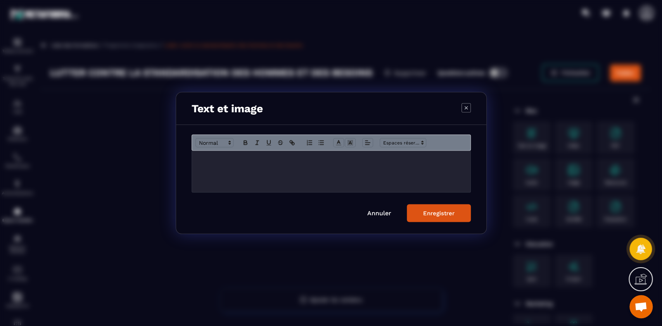
click at [350, 173] on div "Modal window" at bounding box center [331, 171] width 278 height 41
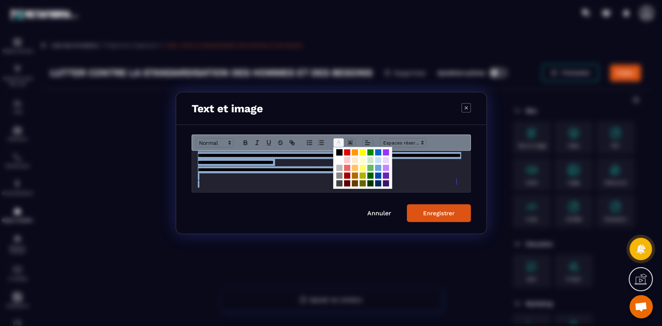
click at [338, 141] on polyline "Modal window" at bounding box center [338, 142] width 3 height 3
click at [337, 157] on span "Modal window" at bounding box center [339, 160] width 6 height 6
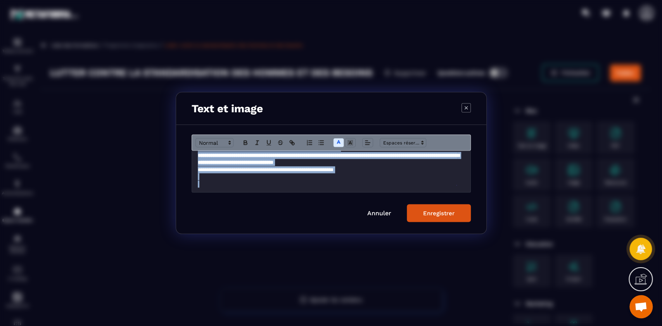
scroll to position [285, 0]
click at [402, 166] on p "**********" at bounding box center [331, 159] width 267 height 14
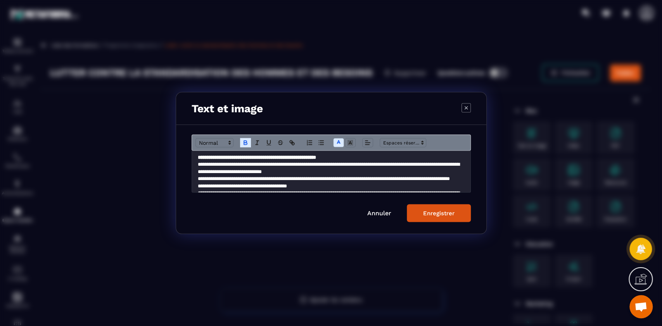
scroll to position [0, 0]
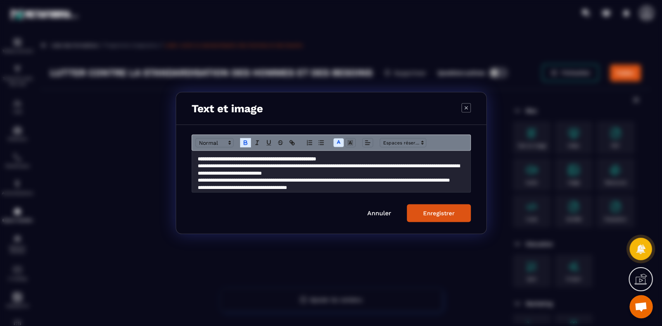
click at [441, 216] on div "Enregistrer" at bounding box center [438, 213] width 31 height 7
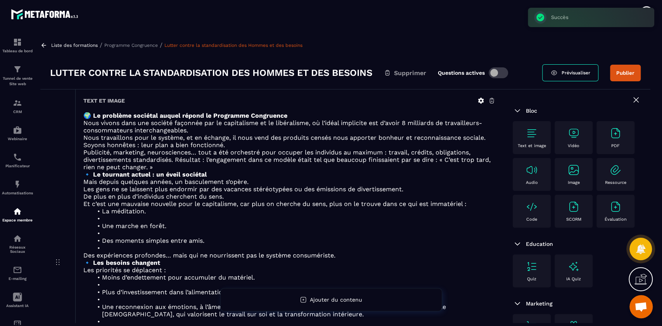
click at [145, 44] on p "Programme Congruence" at bounding box center [131, 45] width 54 height 5
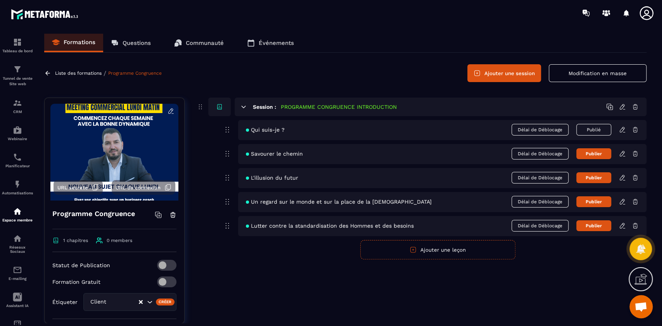
click at [445, 252] on button "Ajouter une leçon" at bounding box center [437, 249] width 155 height 19
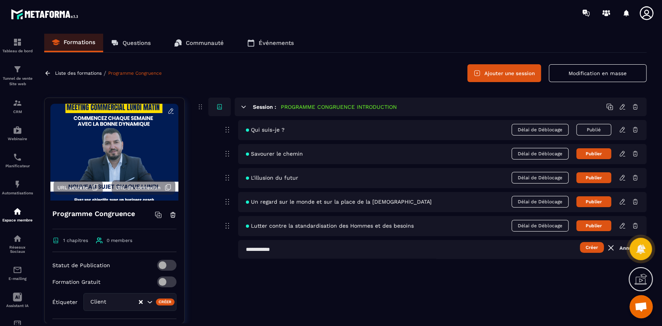
click at [310, 249] on input "text" at bounding box center [442, 249] width 408 height 19
type input "**********"
click at [585, 249] on button "Créer" at bounding box center [592, 247] width 24 height 11
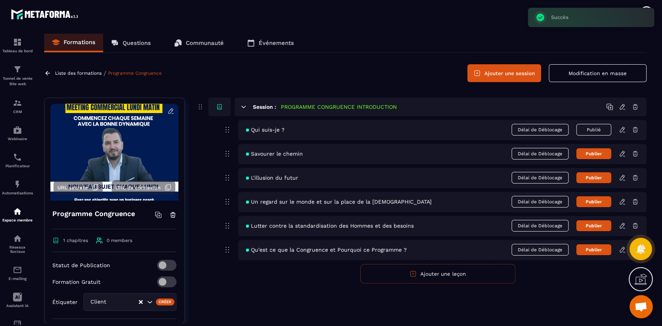
click at [622, 251] on icon at bounding box center [622, 249] width 5 height 5
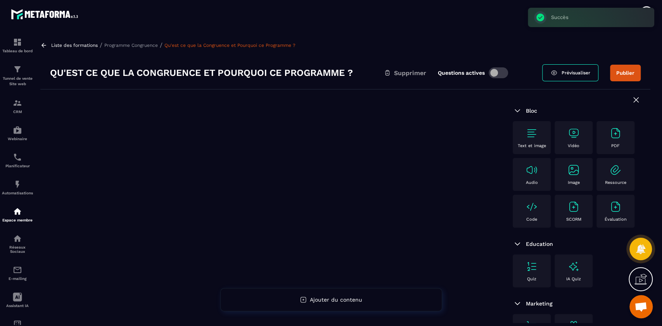
click at [527, 135] on img at bounding box center [531, 133] width 12 height 12
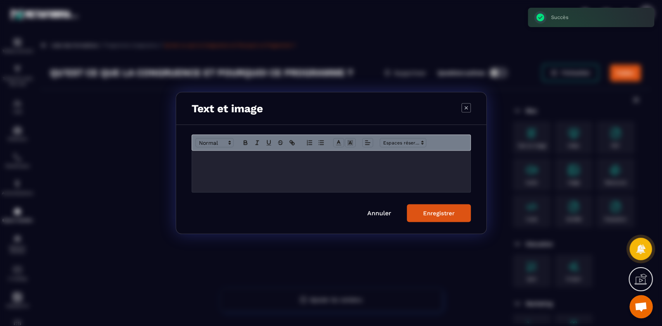
click at [346, 178] on div "Modal window" at bounding box center [331, 171] width 278 height 41
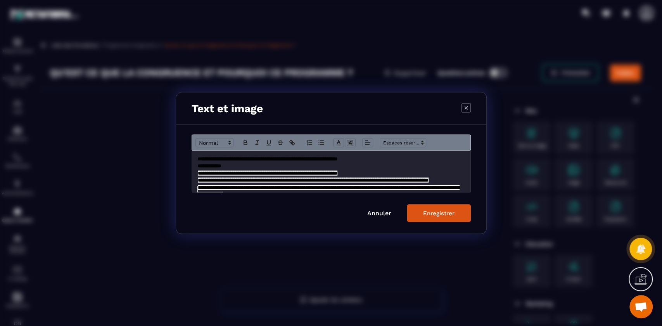
scroll to position [370, 0]
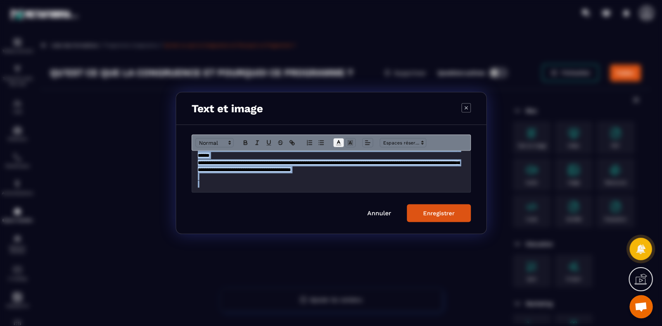
click at [339, 143] on line "Modal window" at bounding box center [338, 143] width 2 height 0
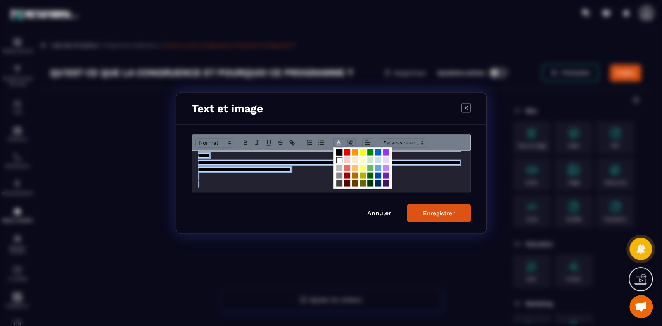
click at [338, 161] on span "Modal window" at bounding box center [339, 160] width 6 height 6
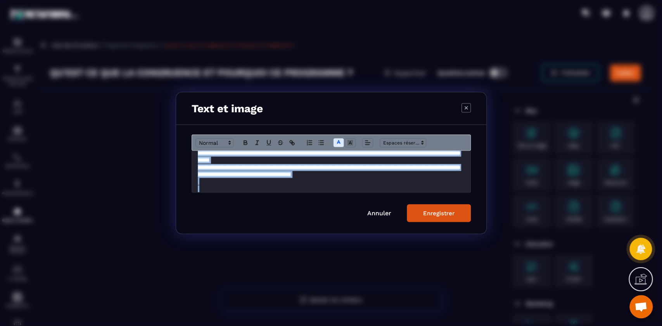
click at [354, 175] on span "**********" at bounding box center [329, 171] width 262 height 12
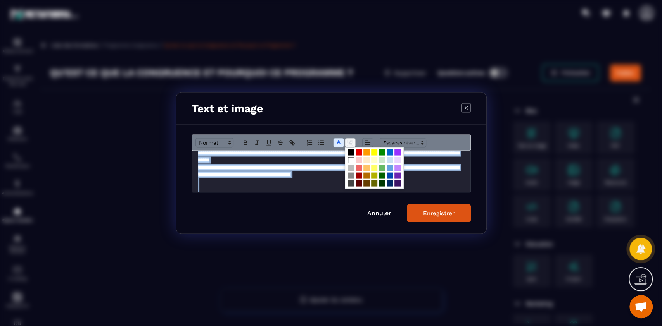
click at [351, 143] on icon "Modal window" at bounding box center [350, 143] width 7 height 7
click at [350, 150] on span "Modal window" at bounding box center [351, 153] width 6 height 6
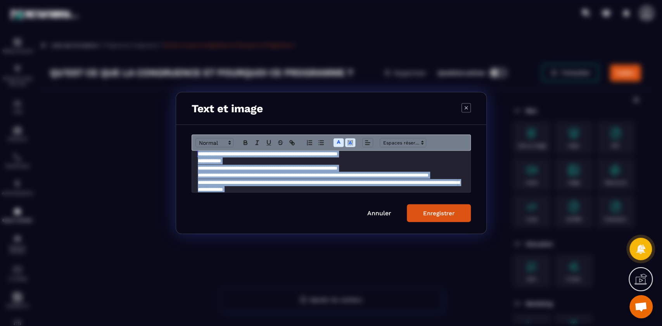
click at [386, 167] on p "**********" at bounding box center [331, 168] width 267 height 7
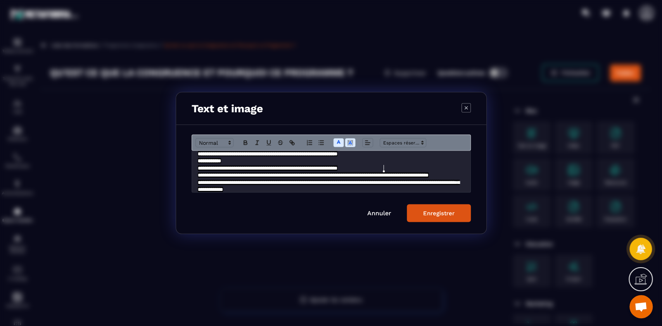
click at [433, 209] on button "Enregistrer" at bounding box center [439, 214] width 64 height 18
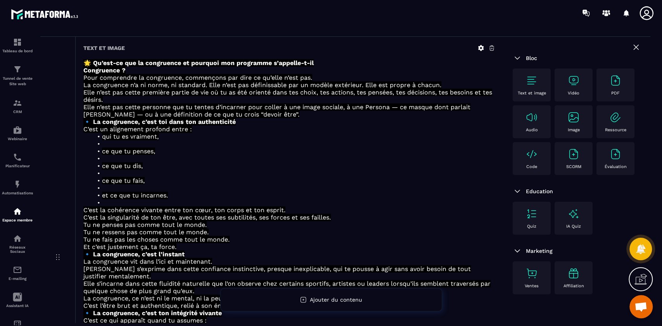
scroll to position [0, 0]
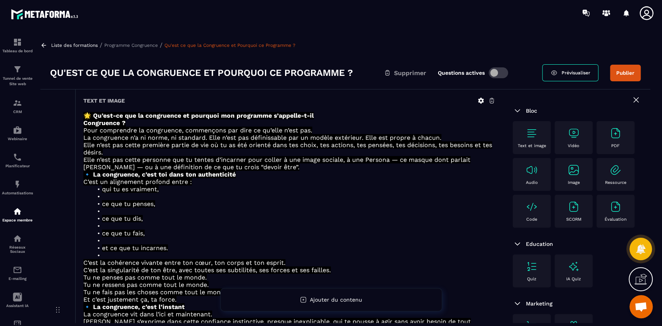
click at [639, 73] on button "Publier" at bounding box center [625, 73] width 31 height 17
click at [138, 45] on p "Programme Congruence" at bounding box center [131, 45] width 54 height 5
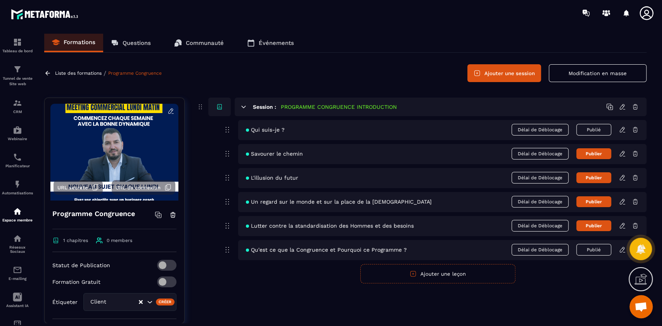
click at [423, 274] on button "Ajouter une leçon" at bounding box center [437, 273] width 155 height 19
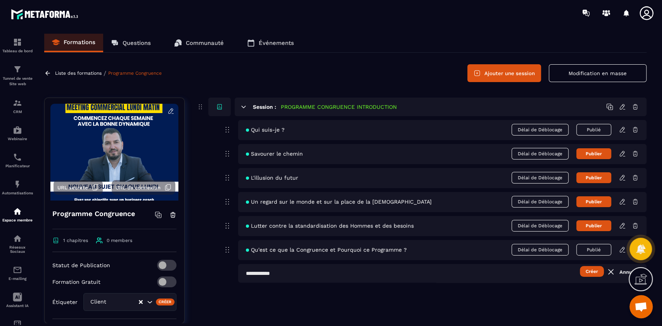
click at [293, 275] on input "text" at bounding box center [442, 273] width 408 height 19
click at [366, 271] on input "**********" at bounding box center [442, 273] width 408 height 19
click at [377, 276] on input "**********" at bounding box center [442, 273] width 408 height 19
click at [434, 270] on input "**********" at bounding box center [442, 273] width 408 height 19
type input "**********"
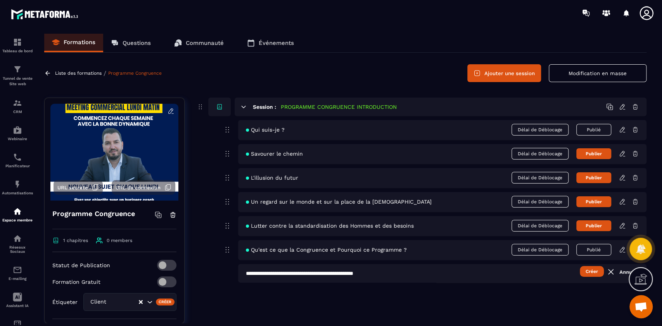
click at [593, 272] on button "Créer" at bounding box center [592, 271] width 24 height 11
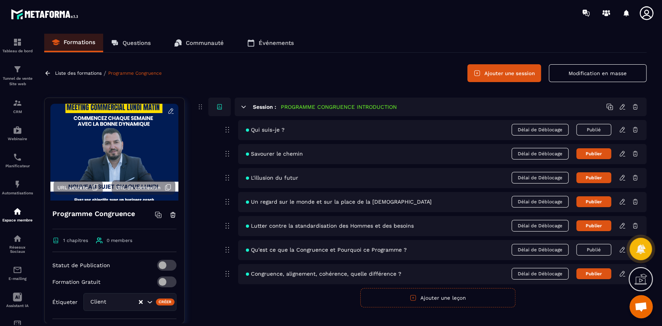
click at [623, 273] on icon at bounding box center [622, 273] width 5 height 5
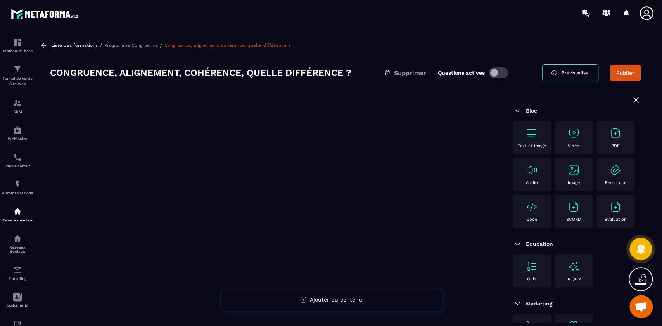
click at [525, 137] on div "Text et image" at bounding box center [531, 137] width 30 height 21
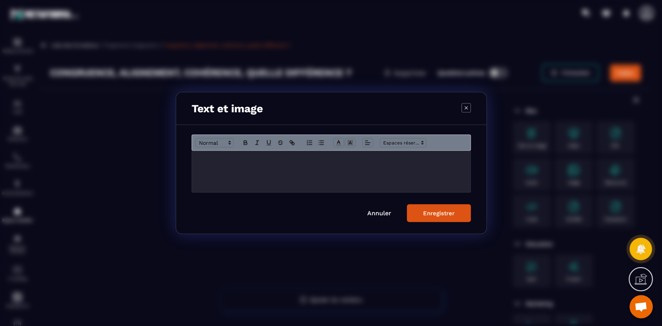
click at [330, 173] on div "Modal window" at bounding box center [331, 171] width 278 height 41
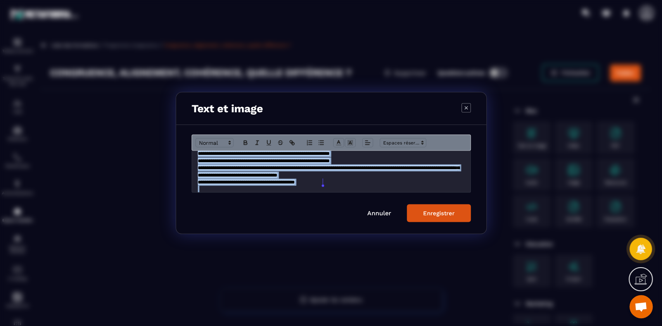
click at [389, 169] on span "**********" at bounding box center [329, 172] width 262 height 12
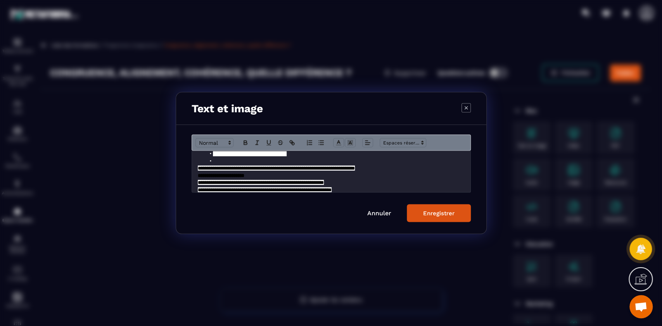
scroll to position [186, 0]
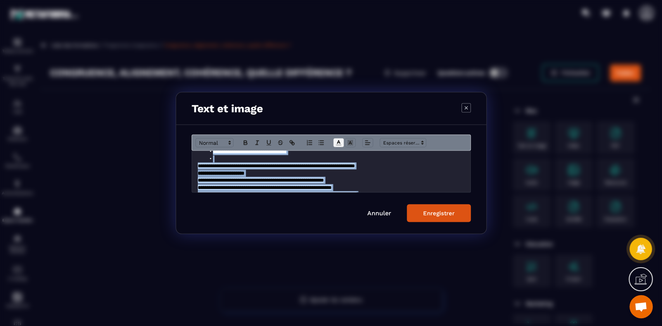
click at [337, 140] on icon "Modal window" at bounding box center [338, 143] width 7 height 7
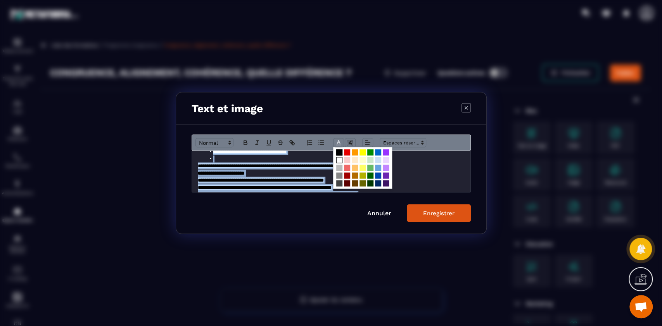
click at [338, 162] on span "Modal window" at bounding box center [339, 160] width 6 height 6
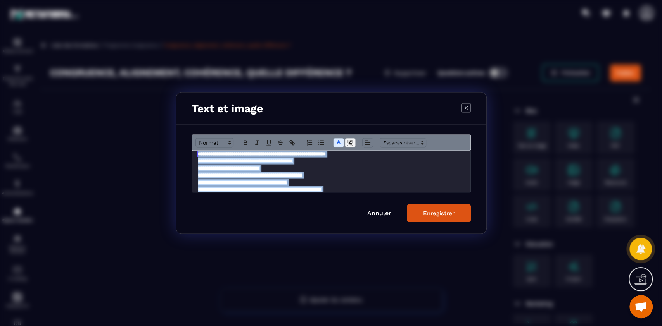
click at [350, 144] on polyline "Modal window" at bounding box center [350, 143] width 3 height 3
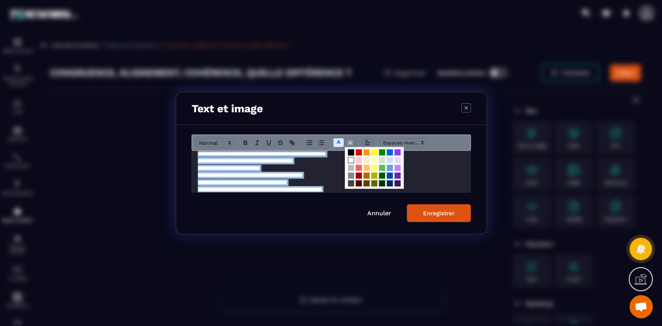
click at [349, 153] on span "Modal window" at bounding box center [351, 153] width 6 height 6
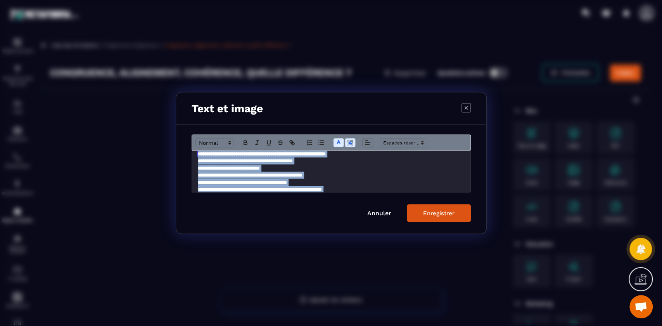
click at [380, 180] on p "**********" at bounding box center [331, 182] width 267 height 7
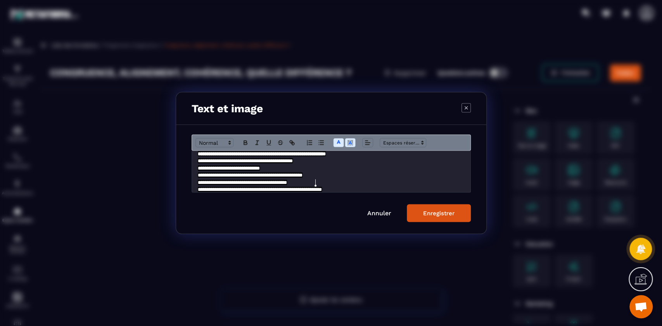
click at [431, 213] on div "Enregistrer" at bounding box center [438, 213] width 31 height 7
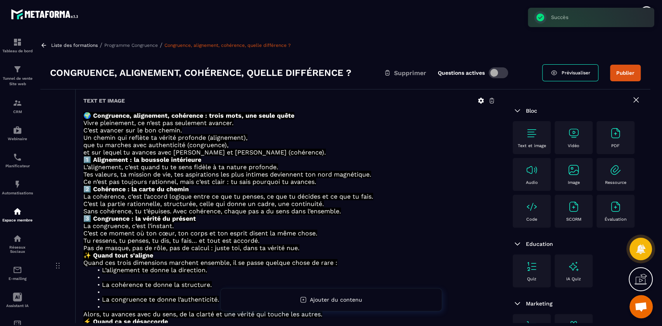
click at [625, 69] on button "Publier" at bounding box center [625, 73] width 31 height 17
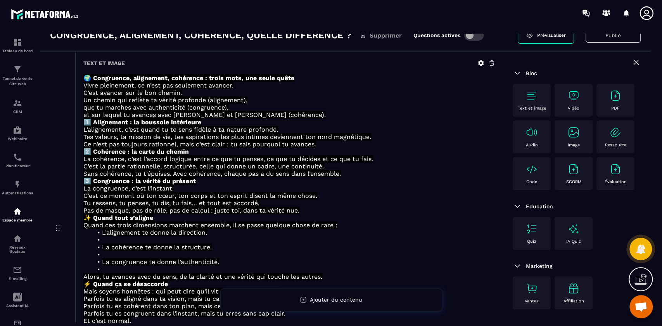
scroll to position [0, 0]
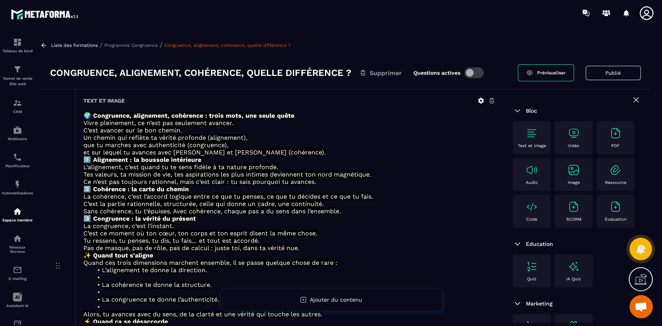
click at [128, 43] on p "Programme Congruence" at bounding box center [131, 45] width 54 height 5
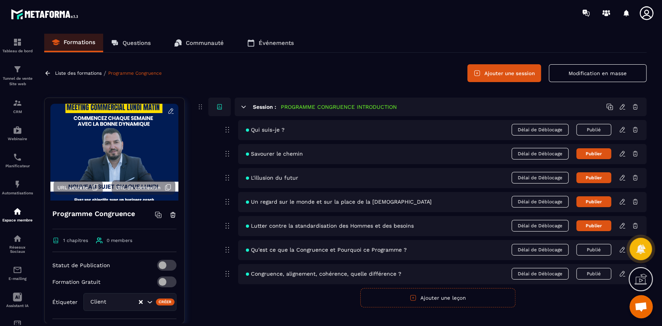
click at [430, 299] on button "Ajouter une leçon" at bounding box center [437, 297] width 155 height 19
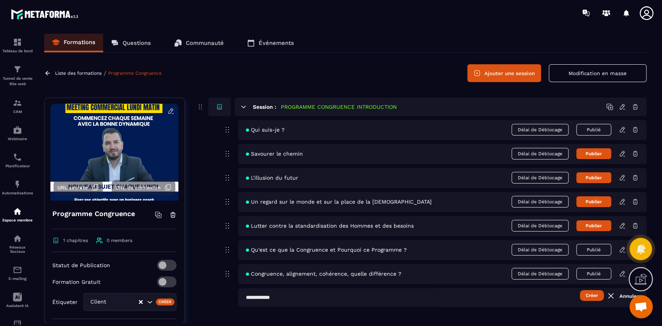
click at [290, 298] on input "text" at bounding box center [442, 297] width 408 height 19
type input "**********"
click at [580, 290] on button "Créer" at bounding box center [592, 295] width 24 height 11
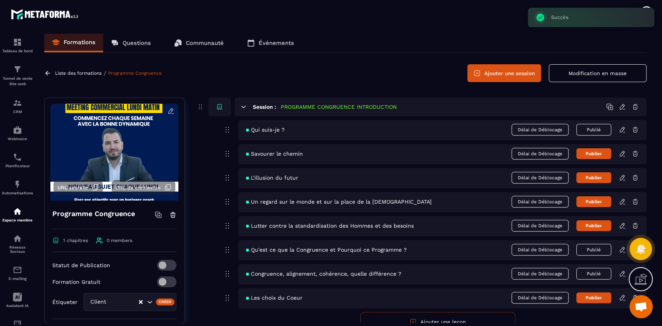
scroll to position [35, 0]
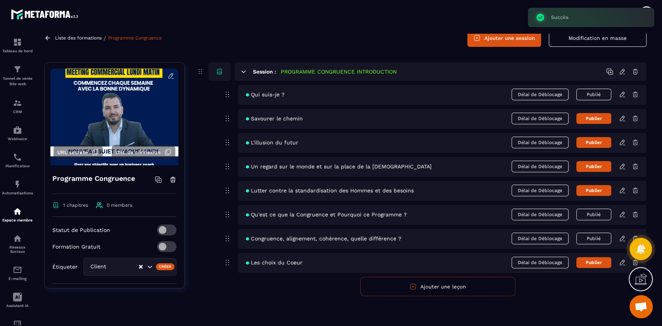
drag, startPoint x: 620, startPoint y: 262, endPoint x: 586, endPoint y: 292, distance: 45.6
drag, startPoint x: 586, startPoint y: 292, endPoint x: 621, endPoint y: 264, distance: 45.0
click at [621, 264] on icon at bounding box center [622, 262] width 7 height 7
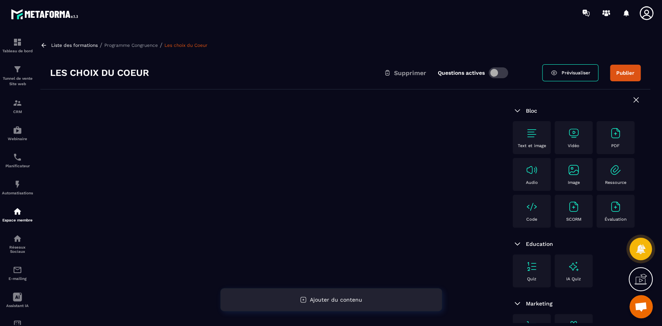
click at [340, 305] on div "Ajouter du contenu" at bounding box center [331, 299] width 222 height 23
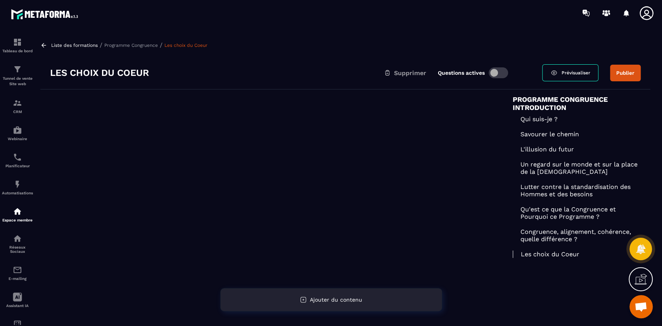
click at [316, 299] on span "Ajouter du contenu" at bounding box center [336, 300] width 52 height 6
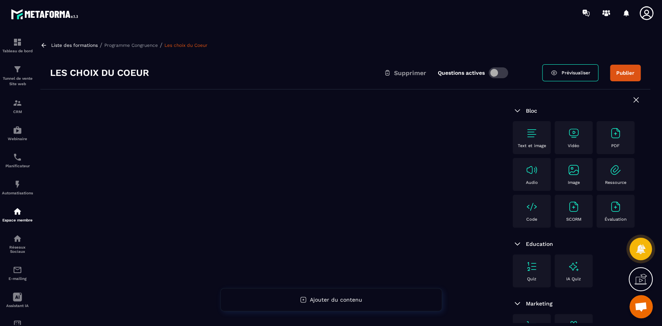
click at [533, 133] on img at bounding box center [531, 133] width 12 height 12
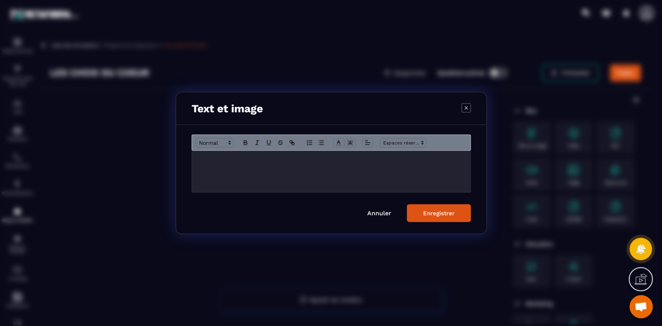
click at [345, 166] on div "Modal window" at bounding box center [331, 171] width 278 height 41
paste div "Modal window"
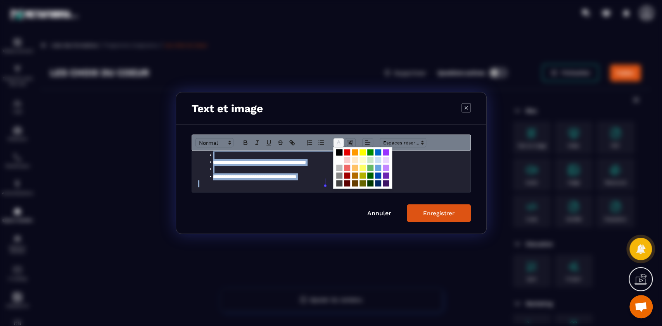
click at [338, 140] on icon "Modal window" at bounding box center [338, 143] width 7 height 7
click at [338, 160] on span "Modal window" at bounding box center [339, 160] width 6 height 6
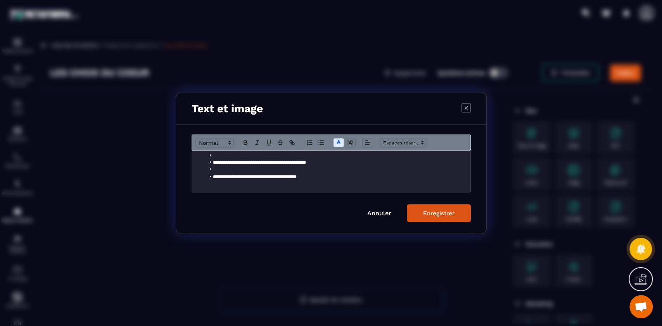
click at [435, 223] on div "**********" at bounding box center [331, 179] width 310 height 109
click at [435, 218] on button "Enregistrer" at bounding box center [439, 214] width 64 height 18
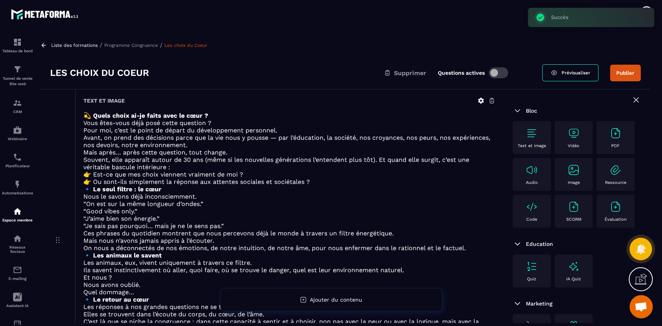
click at [621, 78] on button "Publier" at bounding box center [625, 73] width 31 height 17
click at [132, 43] on p "Programme Congruence" at bounding box center [131, 45] width 54 height 5
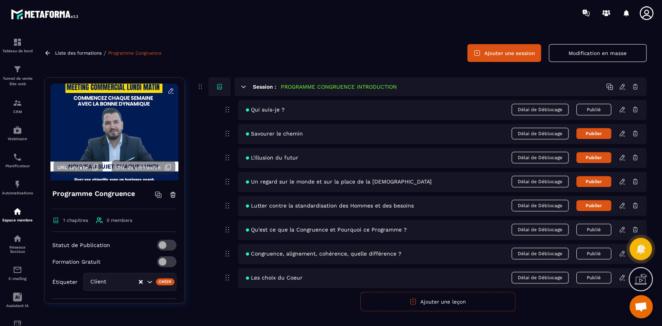
scroll to position [35, 0]
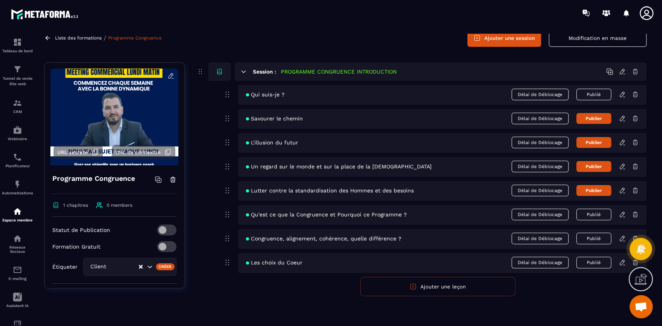
click at [445, 288] on button "Ajouter une leçon" at bounding box center [437, 286] width 155 height 19
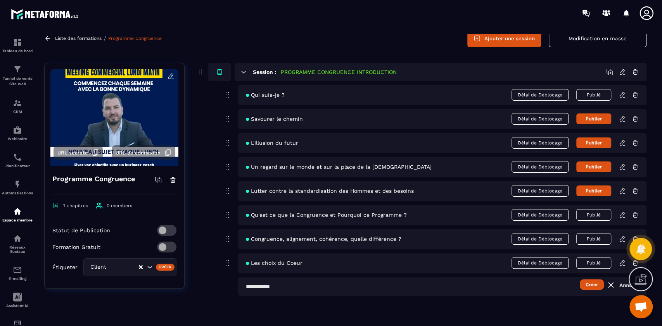
scroll to position [35, 0]
click at [342, 287] on input "text" at bounding box center [442, 287] width 408 height 19
click at [292, 287] on input "**********" at bounding box center [442, 287] width 408 height 19
drag, startPoint x: 374, startPoint y: 292, endPoint x: 338, endPoint y: 286, distance: 36.2
click at [338, 286] on input "**********" at bounding box center [442, 287] width 408 height 19
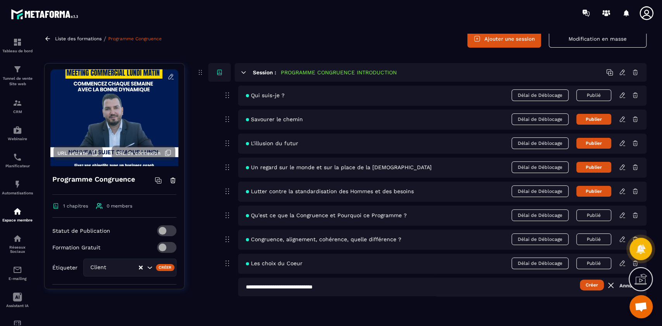
type input "**********"
click at [592, 286] on button "Créer" at bounding box center [592, 285] width 24 height 11
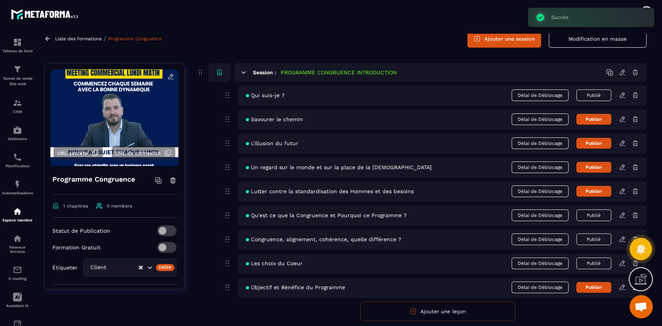
click at [622, 285] on icon at bounding box center [622, 287] width 7 height 7
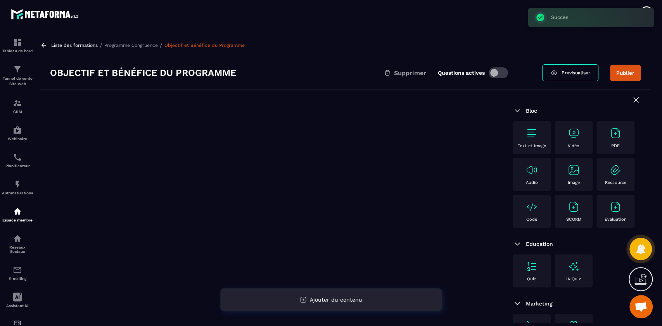
click at [329, 299] on span "Ajouter du contenu" at bounding box center [336, 300] width 52 height 6
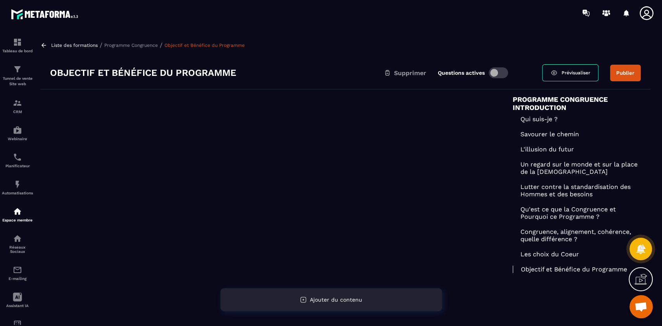
drag, startPoint x: 329, startPoint y: 299, endPoint x: 276, endPoint y: 307, distance: 53.7
click at [276, 307] on div "Ajouter du contenu" at bounding box center [331, 299] width 222 height 23
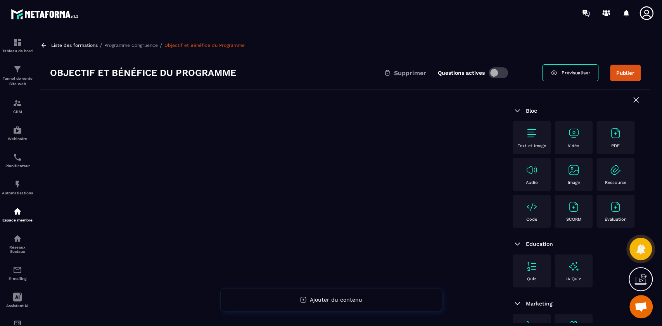
click at [528, 135] on img at bounding box center [531, 133] width 12 height 12
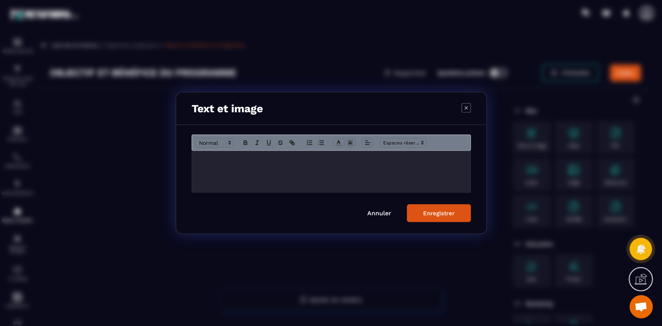
click at [301, 172] on div "Modal window" at bounding box center [331, 171] width 278 height 41
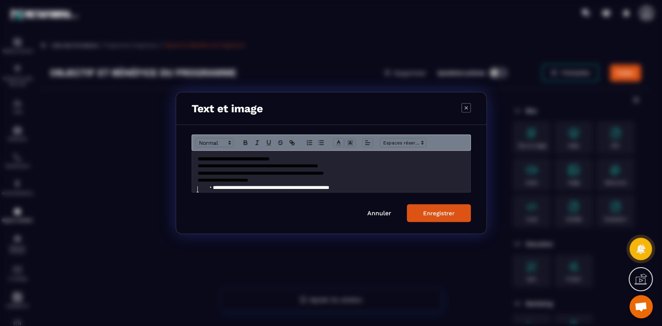
scroll to position [428, 0]
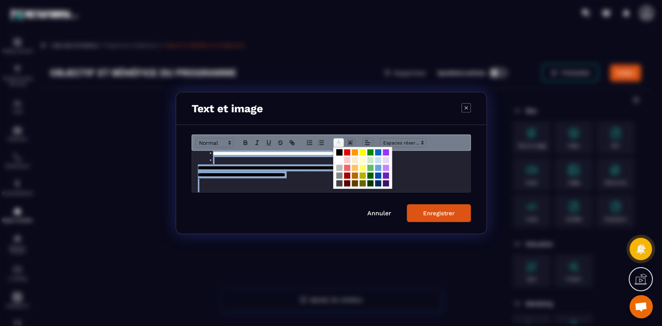
click at [340, 141] on icon "Modal window" at bounding box center [338, 143] width 7 height 7
click at [338, 158] on span "Modal window" at bounding box center [339, 160] width 6 height 6
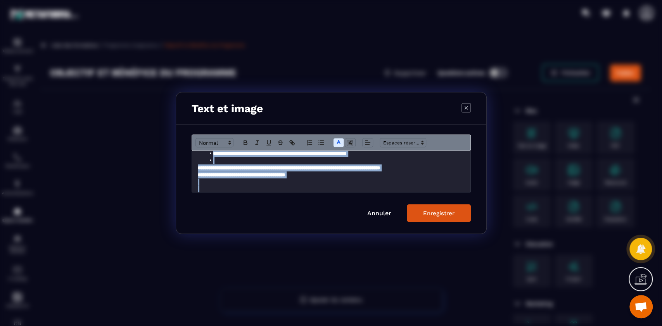
scroll to position [421, 0]
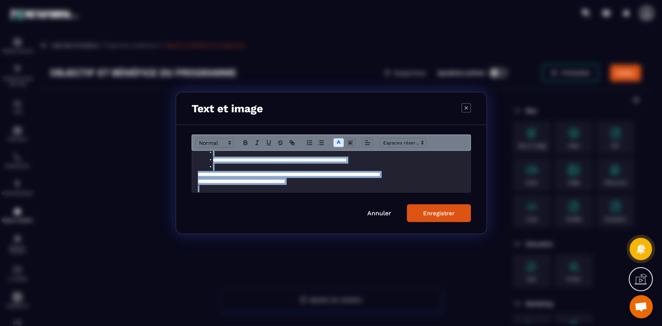
click at [436, 216] on div "Enregistrer" at bounding box center [438, 213] width 31 height 7
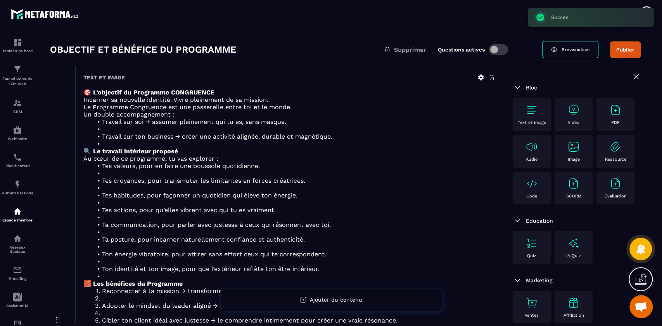
scroll to position [24, 0]
click at [238, 90] on p "🎯 L’objectif du Programme CONGRUENCE" at bounding box center [289, 91] width 412 height 7
click at [247, 95] on p "🎯 L’objectif du Programme CONGRUENCE" at bounding box center [289, 91] width 412 height 7
click at [234, 93] on p "🎯 L’objectif du Programme CONGRUENCE" at bounding box center [289, 91] width 412 height 7
click at [628, 48] on button "Publier" at bounding box center [625, 49] width 31 height 17
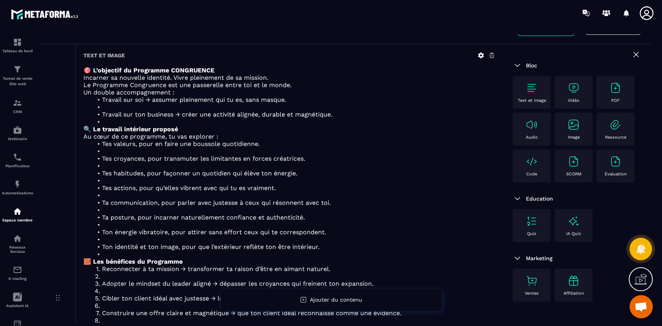
scroll to position [0, 0]
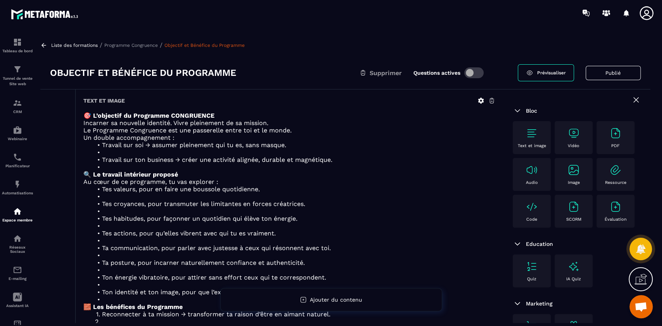
click at [617, 71] on button "Publié" at bounding box center [612, 73] width 55 height 14
click at [627, 74] on button "Publier" at bounding box center [625, 73] width 31 height 17
click at [120, 47] on p "Programme Congruence" at bounding box center [131, 45] width 54 height 5
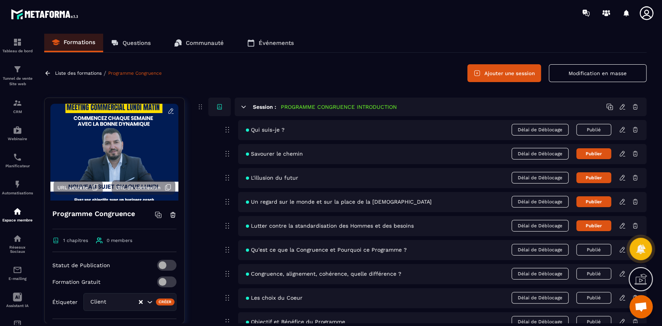
click at [499, 73] on button "Ajouter une session" at bounding box center [504, 73] width 74 height 18
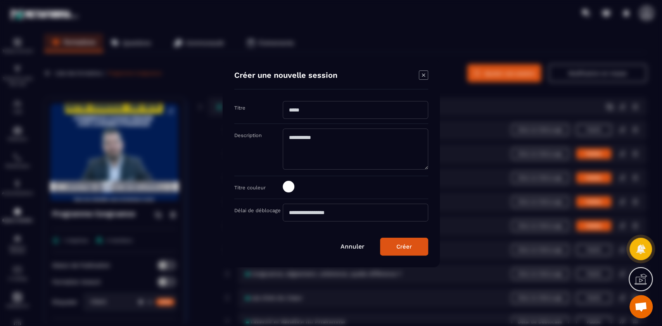
click at [350, 106] on input "Modal window" at bounding box center [355, 110] width 145 height 18
type input "**********"
click at [406, 248] on div "Créer" at bounding box center [404, 246] width 16 height 7
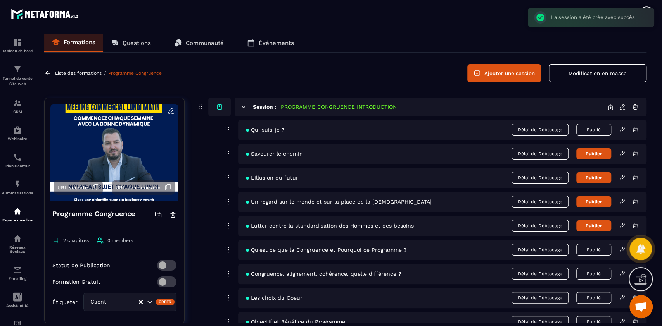
click at [593, 155] on button "Publier" at bounding box center [593, 153] width 35 height 11
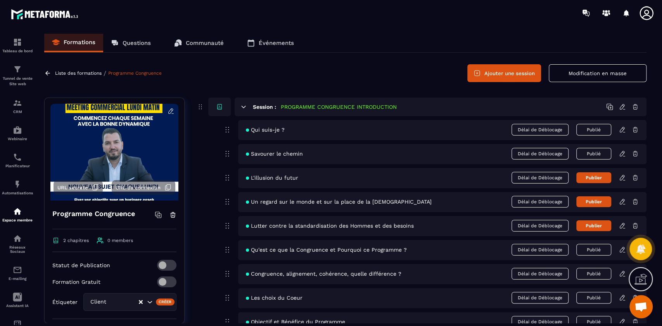
click at [595, 178] on button "Publier" at bounding box center [593, 178] width 35 height 11
click at [596, 202] on button "Publier" at bounding box center [593, 202] width 35 height 11
click at [596, 227] on button "Publier" at bounding box center [593, 226] width 35 height 11
